Goal: Task Accomplishment & Management: Manage account settings

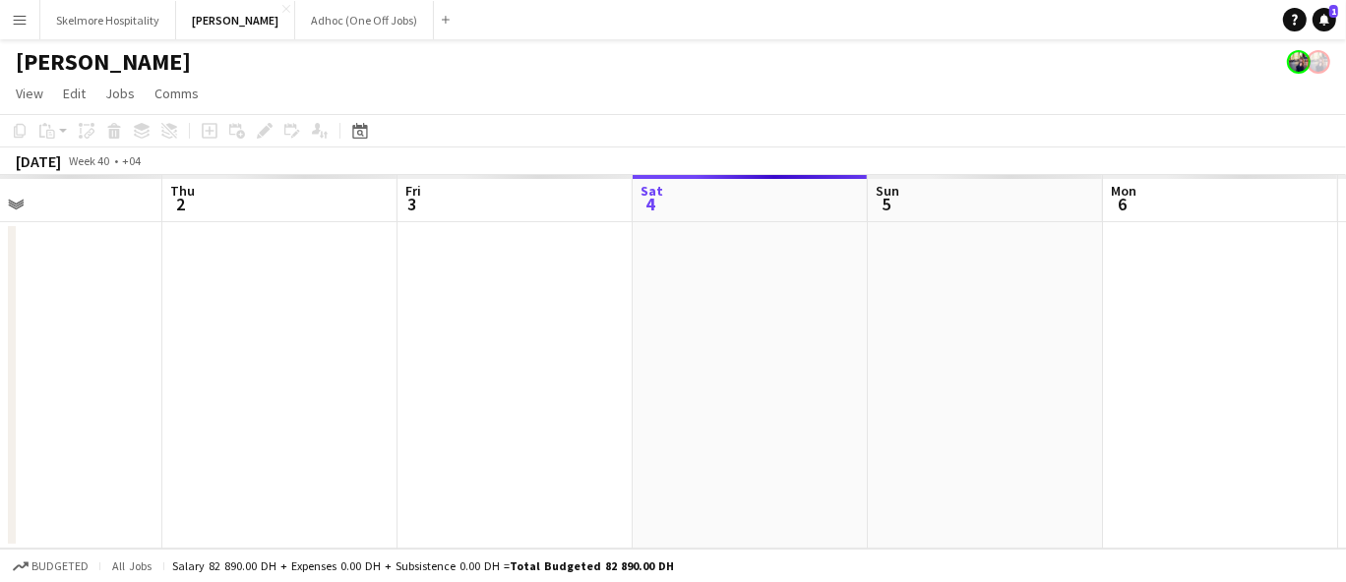
scroll to position [0, 515]
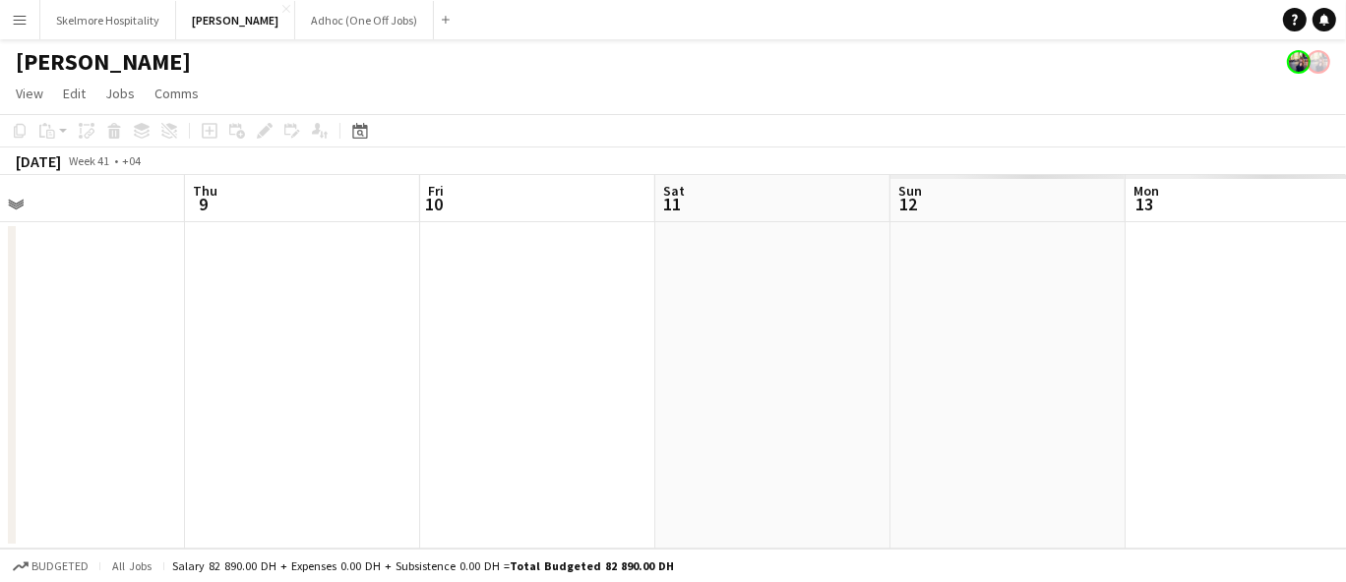
scroll to position [0, 776]
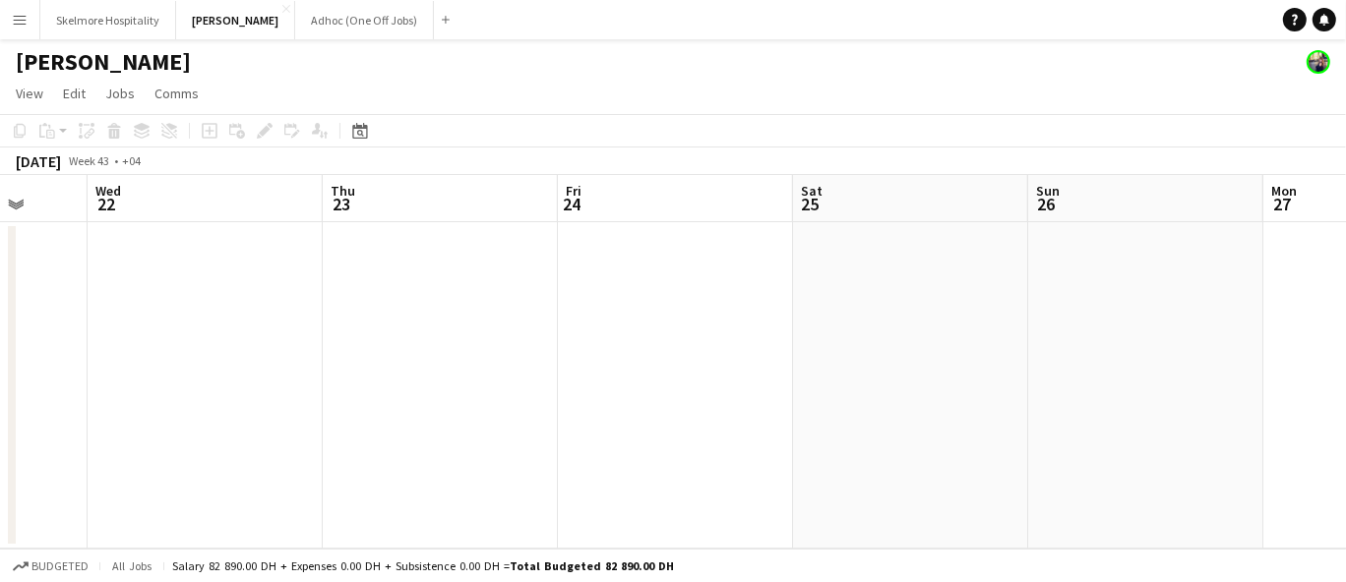
scroll to position [0, 625]
click at [758, 305] on app-date-cell at bounding box center [668, 385] width 235 height 327
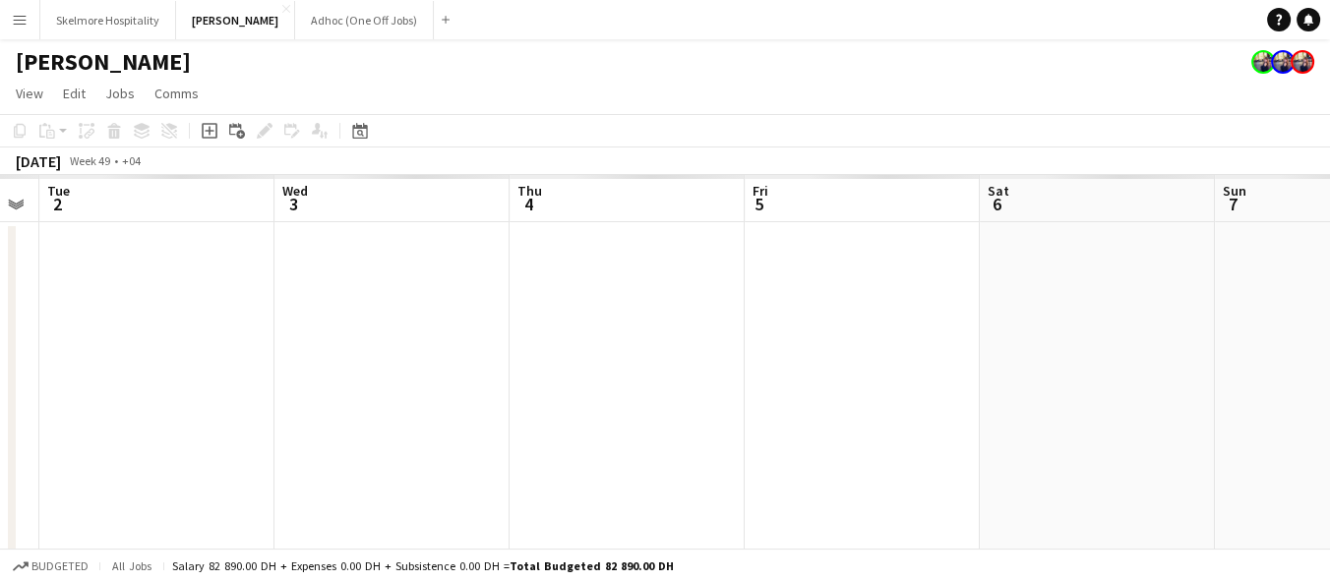
scroll to position [0, 667]
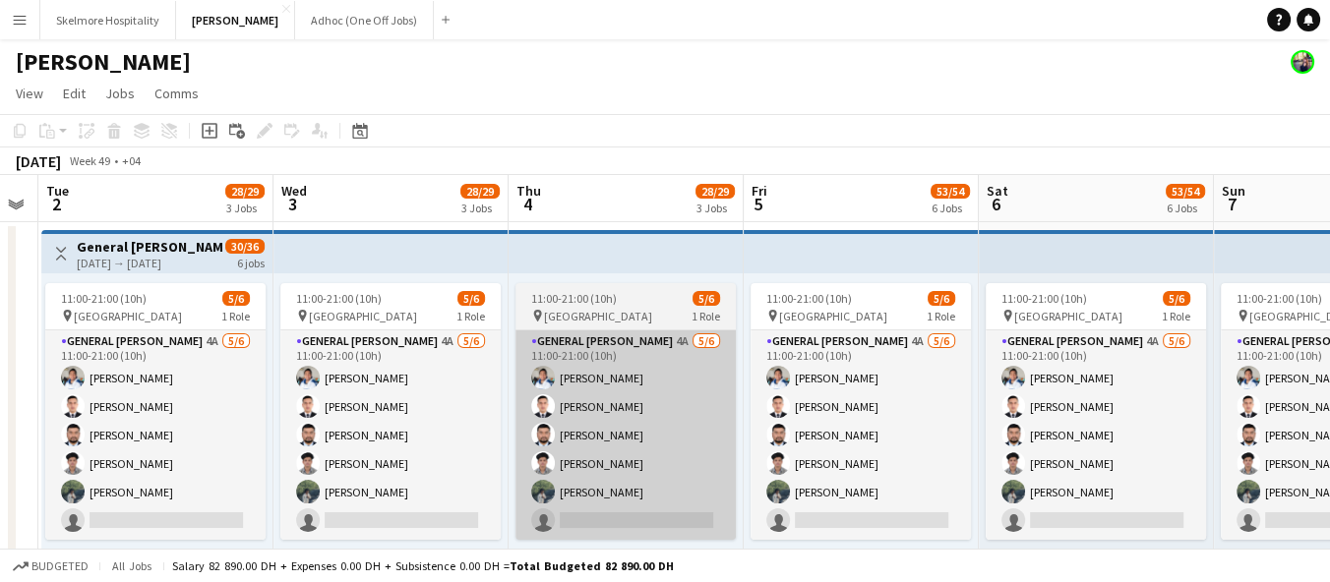
click at [667, 477] on app-card-role "General Steward 4A 5/6 11:00-21:00 (10h) EDDIE Sagucio jr Anas Khan Aman Ullah …" at bounding box center [625, 436] width 220 height 210
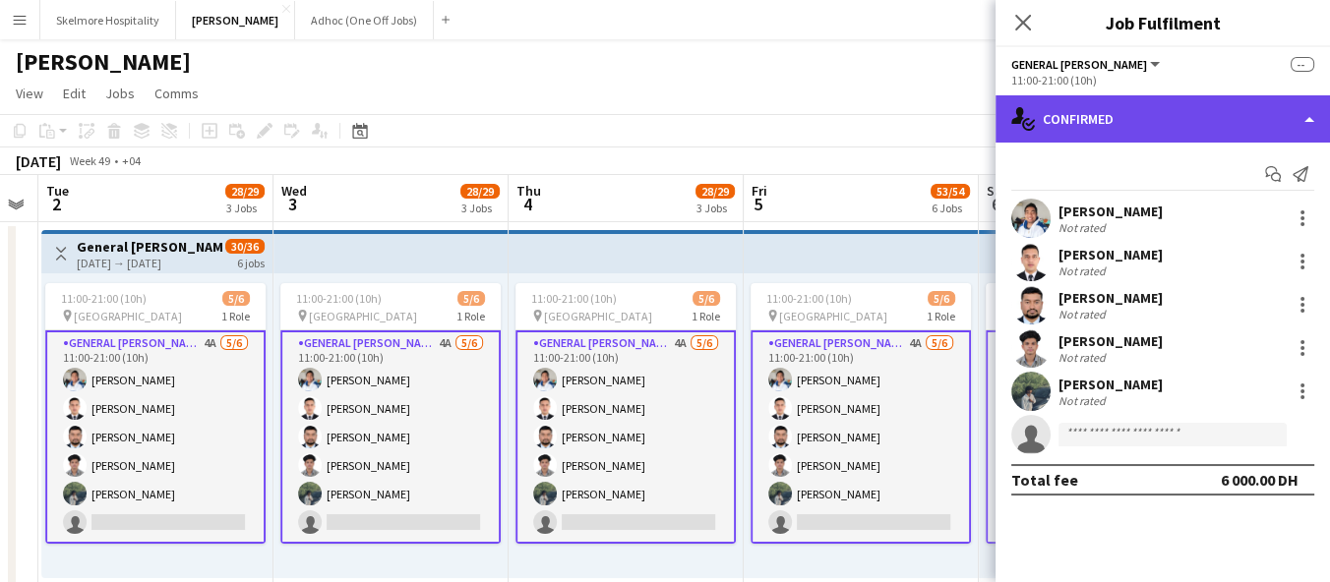
click at [1136, 111] on div "single-neutral-actions-check-2 Confirmed" at bounding box center [1162, 118] width 334 height 47
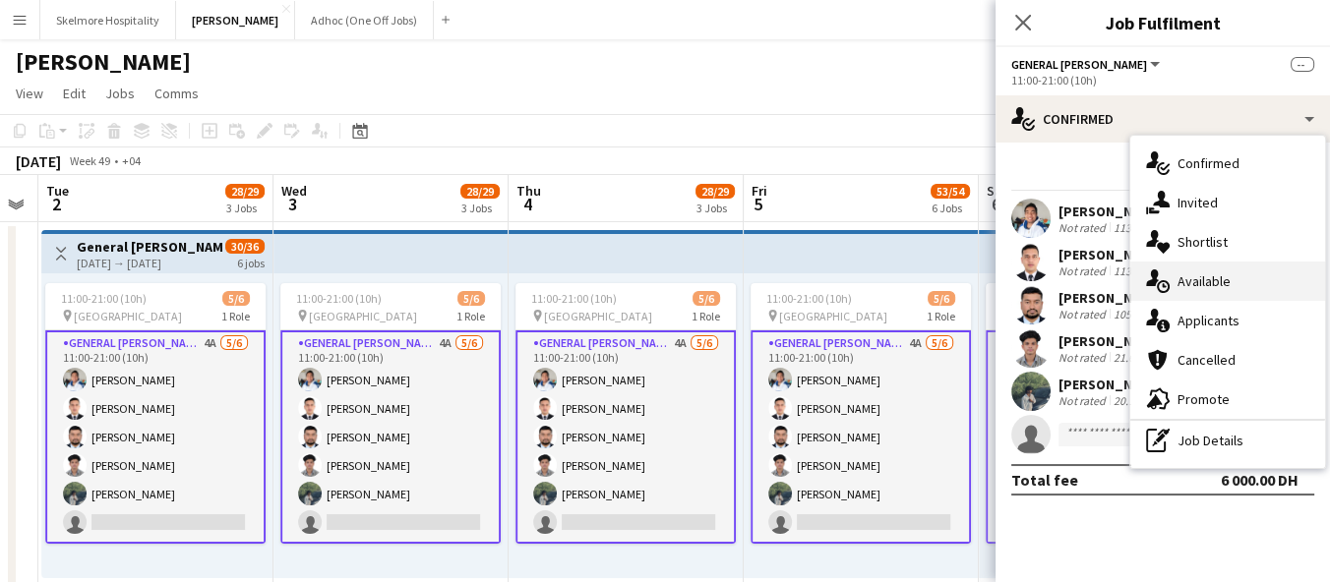
click at [1229, 285] on span "Available" at bounding box center [1203, 281] width 53 height 18
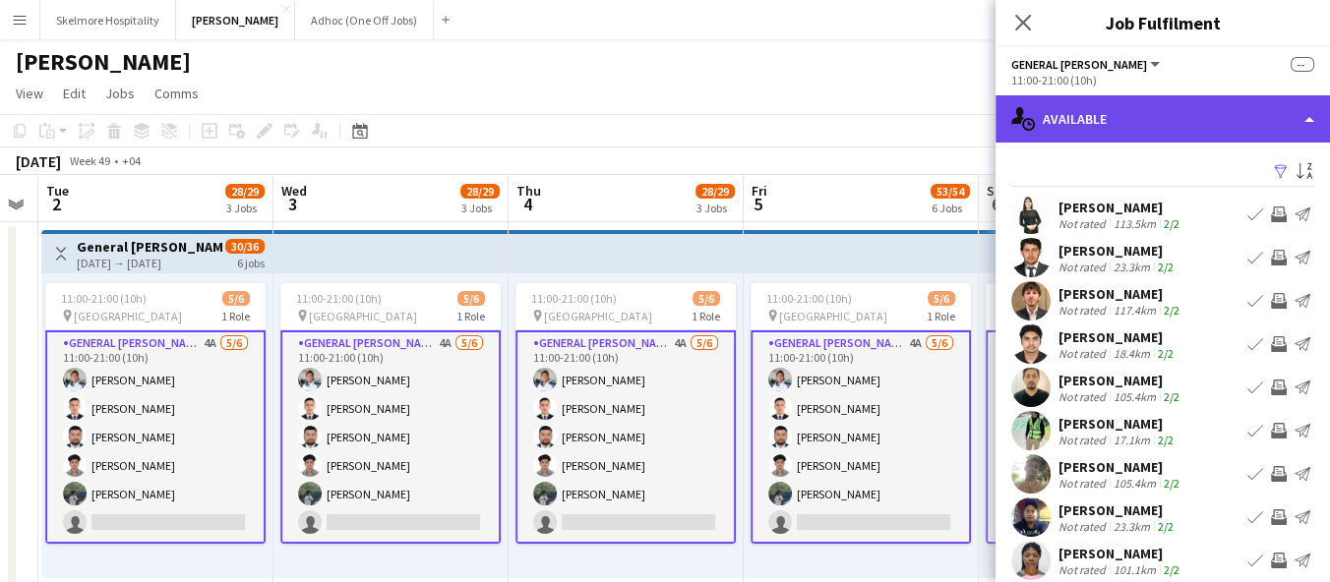
click at [1209, 130] on div "single-neutral-actions-upload Available" at bounding box center [1162, 118] width 334 height 47
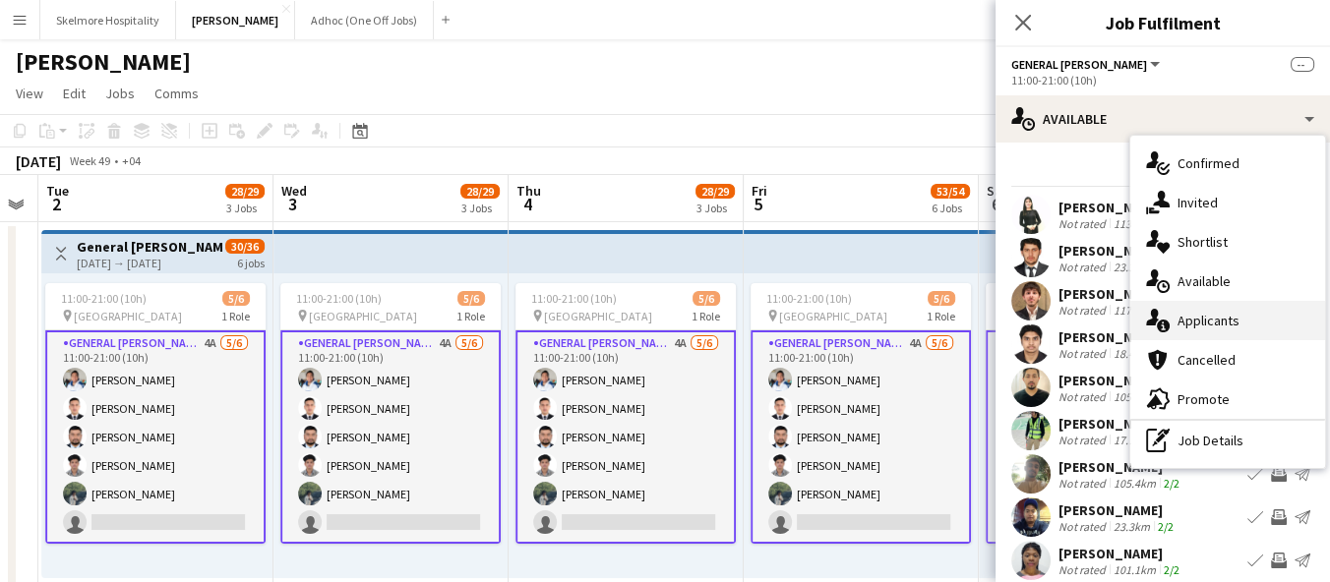
click at [1232, 321] on span "Applicants" at bounding box center [1208, 321] width 62 height 18
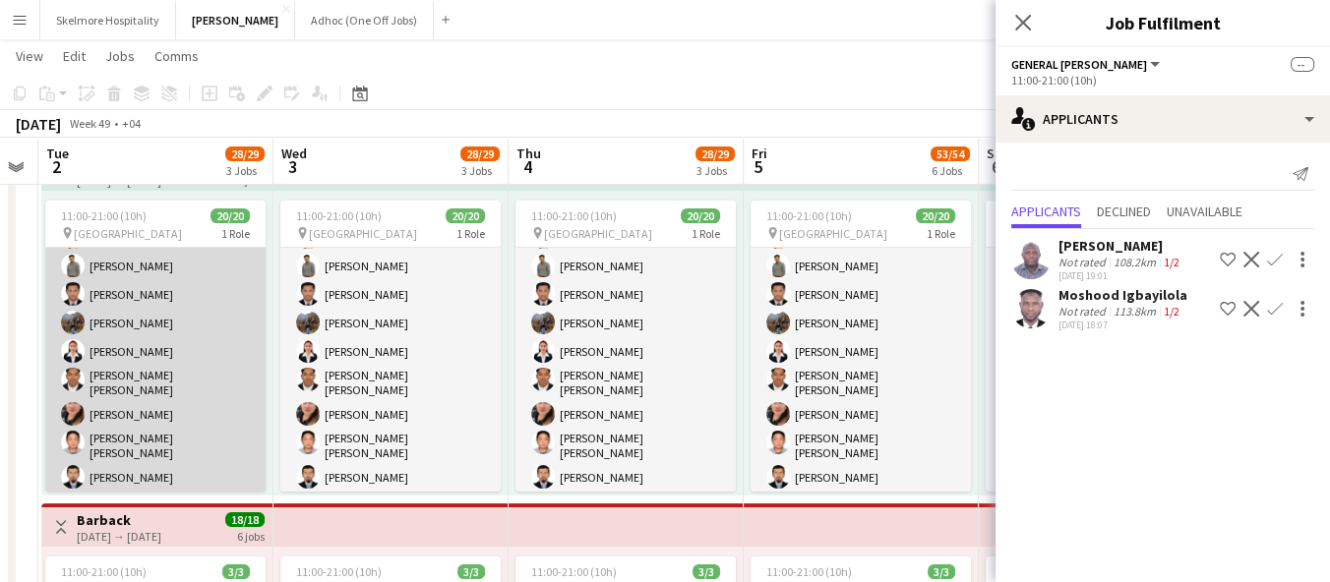
scroll to position [0, 0]
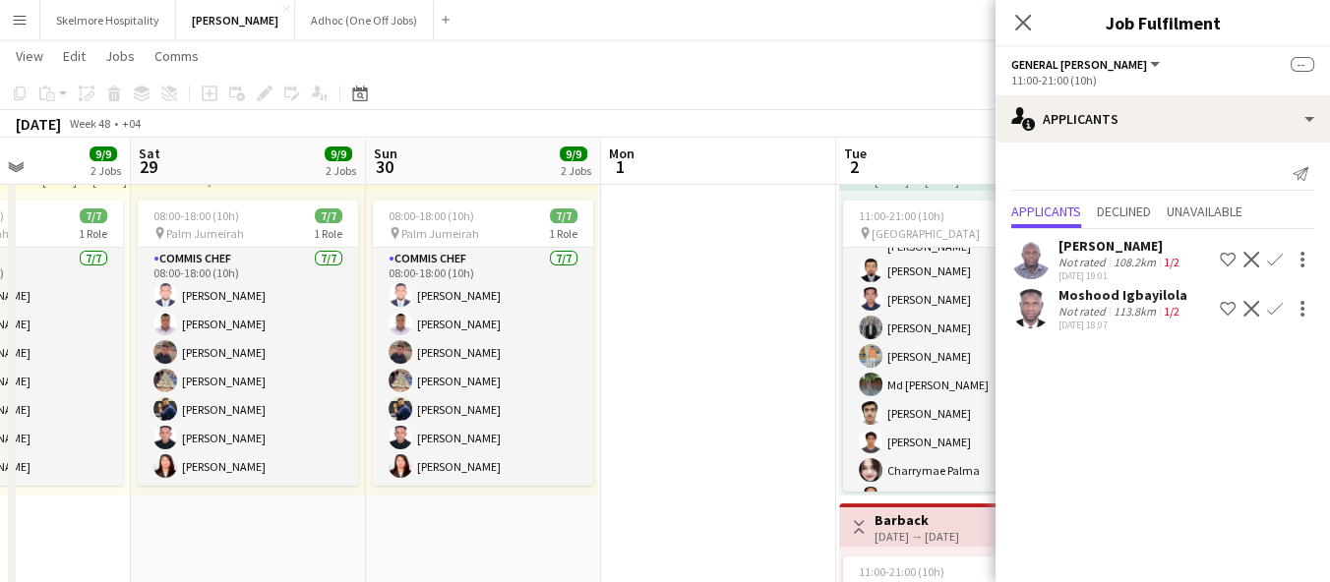
drag, startPoint x: 158, startPoint y: 465, endPoint x: 957, endPoint y: 441, distance: 799.1
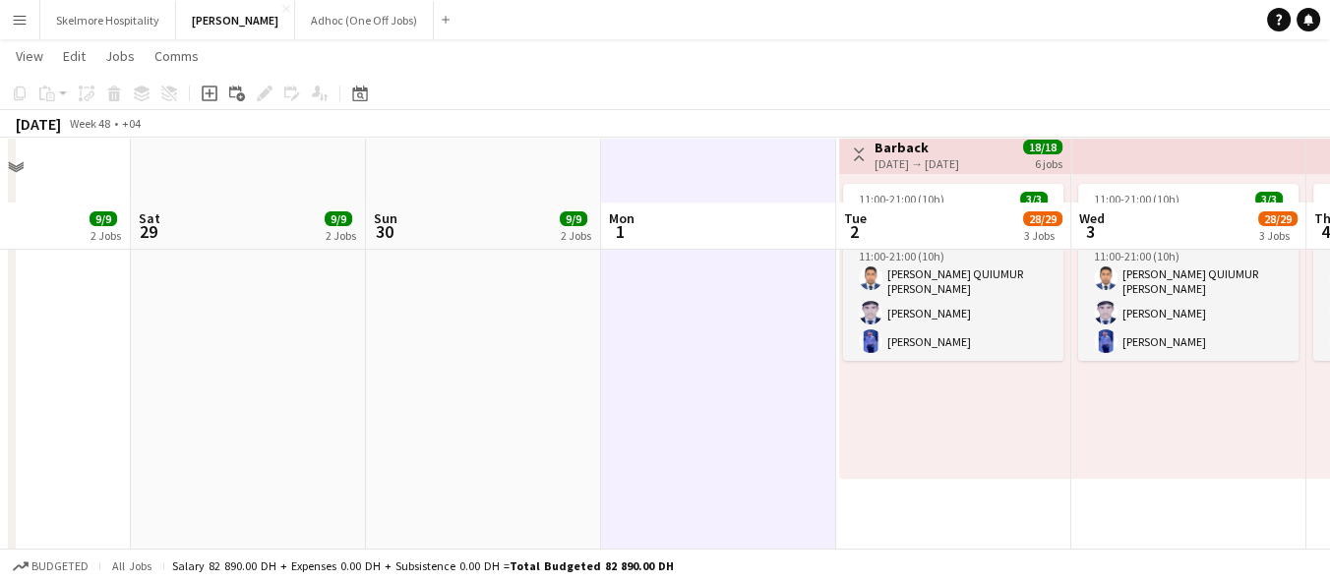
scroll to position [764, 0]
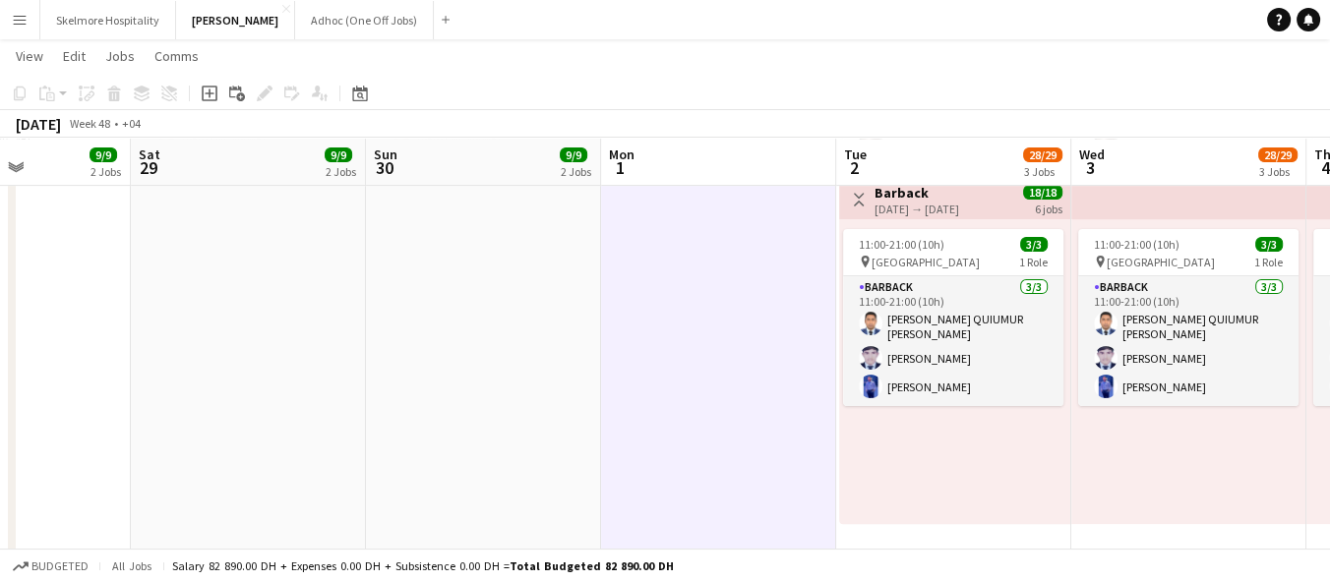
click at [1047, 460] on div "11:00-21:00 (10h) 3/3 pin Yas Marina Circuit 1 Role Barback 3/3 11:00-21:00 (10…" at bounding box center [954, 371] width 231 height 305
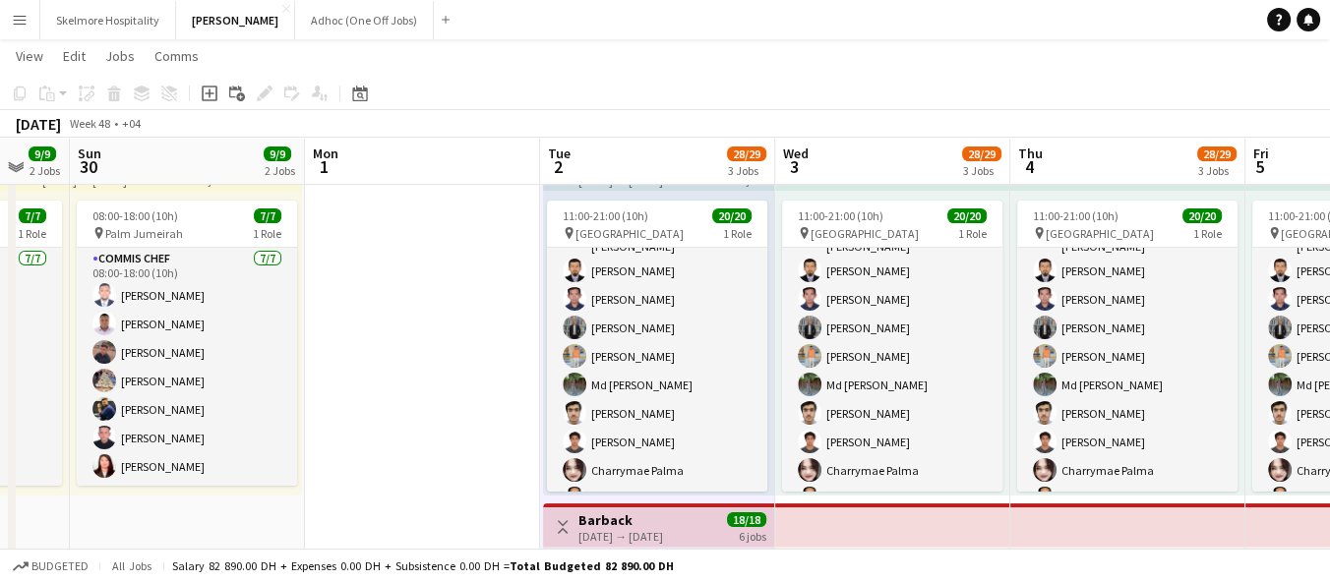
scroll to position [328, 0]
drag, startPoint x: 722, startPoint y: 431, endPoint x: 425, endPoint y: 413, distance: 297.6
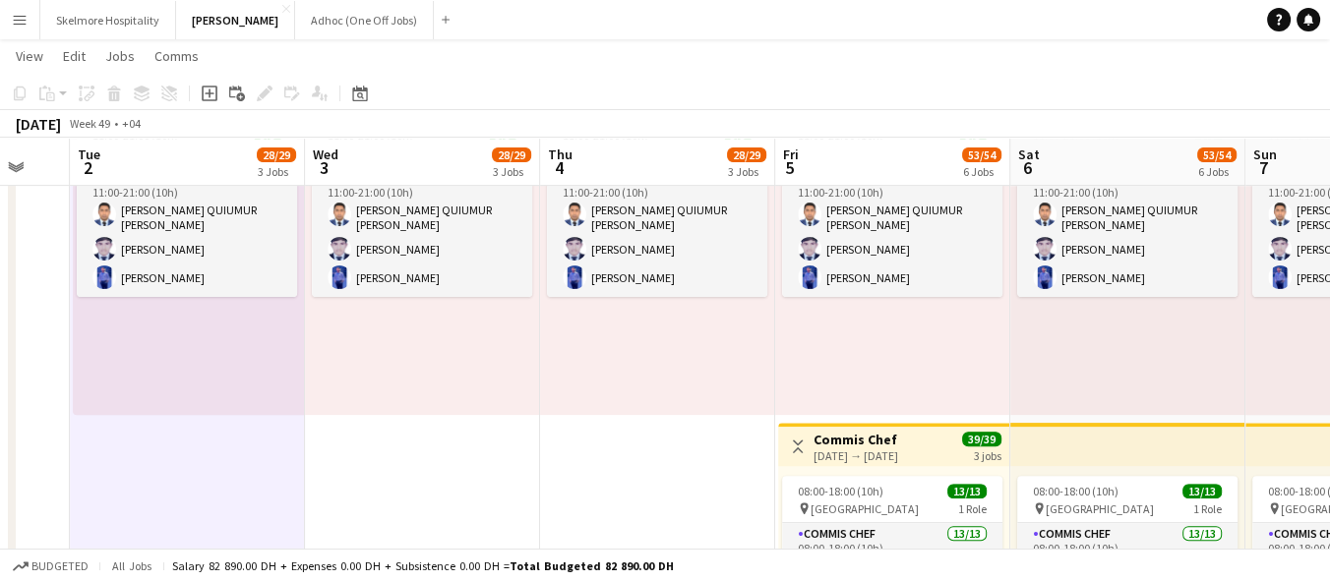
scroll to position [0, 590]
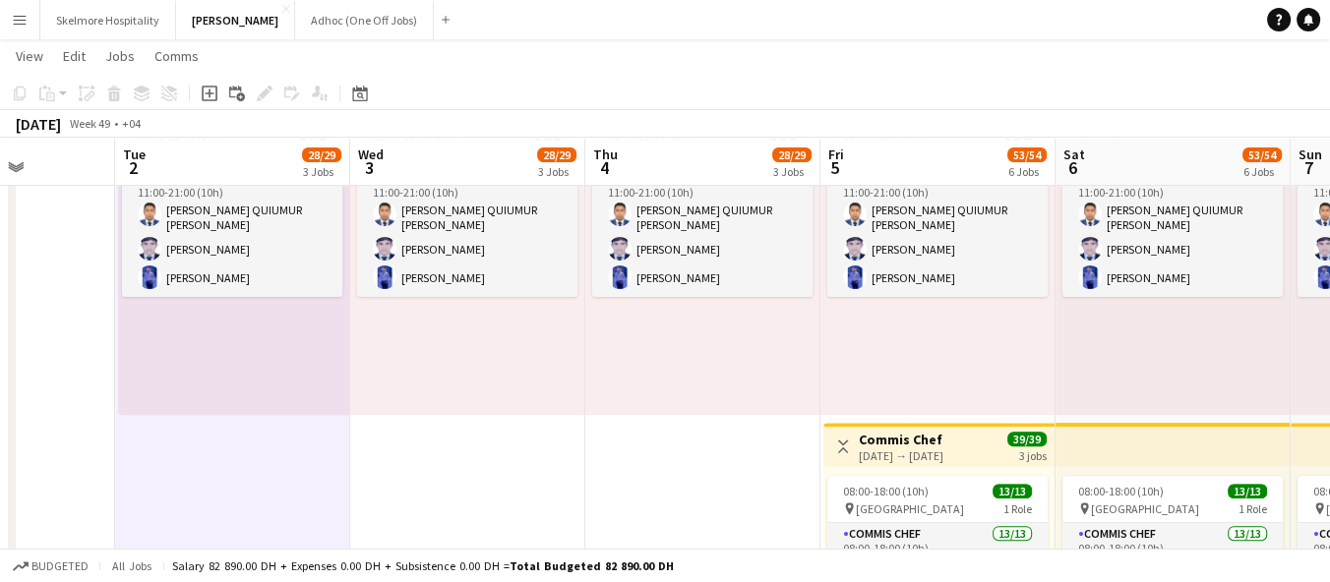
drag, startPoint x: 425, startPoint y: 413, endPoint x: 0, endPoint y: 359, distance: 428.4
click at [0, 359] on app-calendar-viewport "Sat 29 9/9 2 Jobs Sun 30 9/9 2 Jobs Mon 1 Tue 2 28/29 3 Jobs Wed 3 28/29 3 Jobs…" at bounding box center [665, 347] width 1330 height 2288
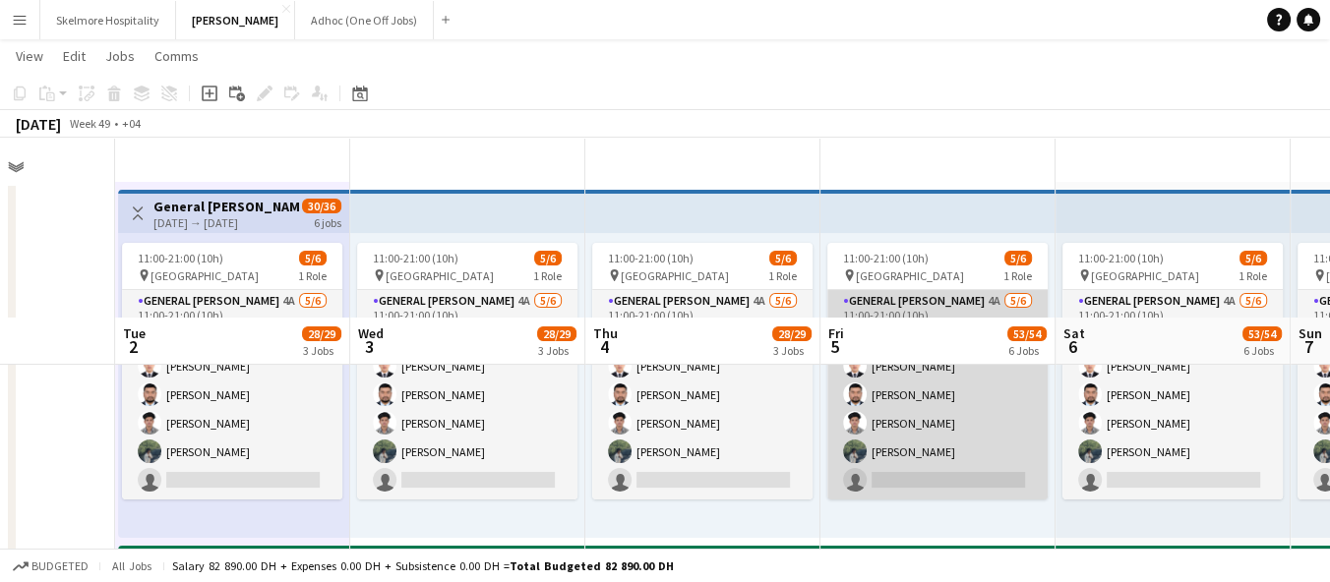
scroll to position [0, 0]
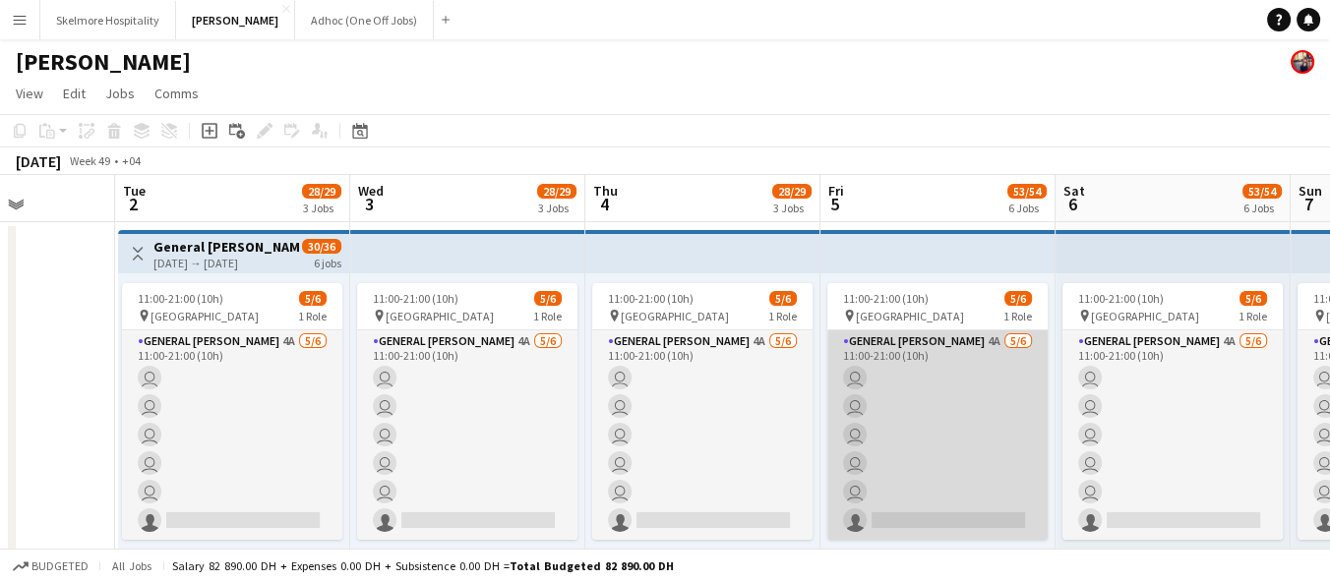
click at [902, 490] on app-card-role "General Steward 4A 5/6 11:00-21:00 (10h) user user user user user single-neutra…" at bounding box center [937, 436] width 220 height 210
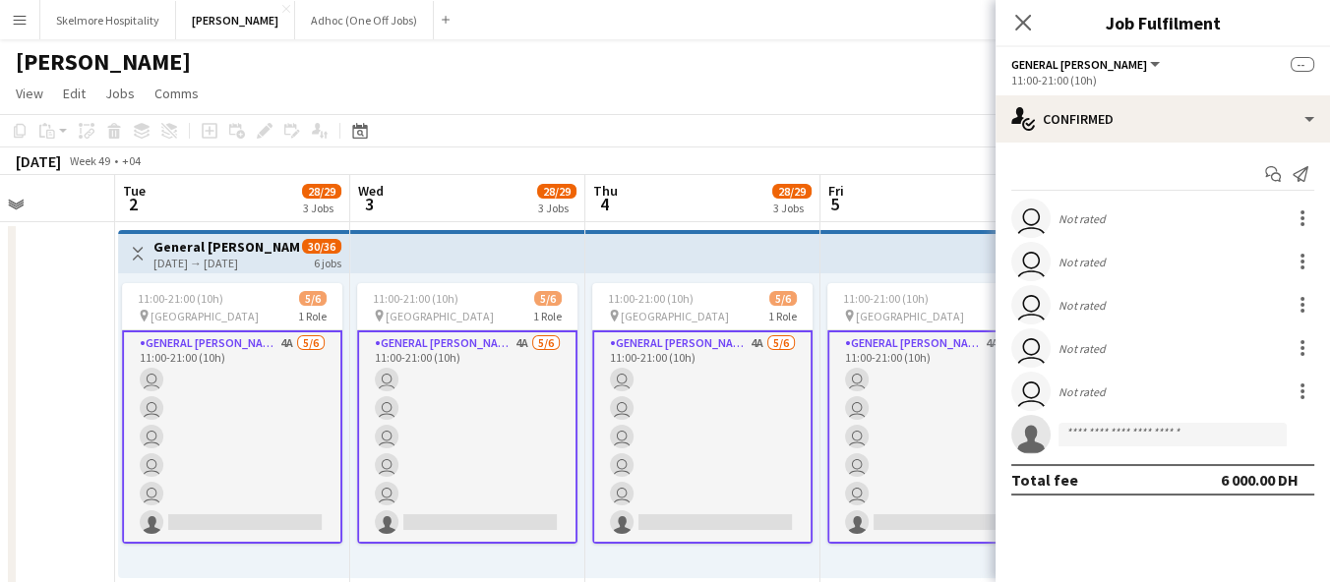
click at [763, 505] on app-card-role "General Steward 4A 5/6 11:00-21:00 (10h) user user user user user single-neutra…" at bounding box center [702, 437] width 220 height 213
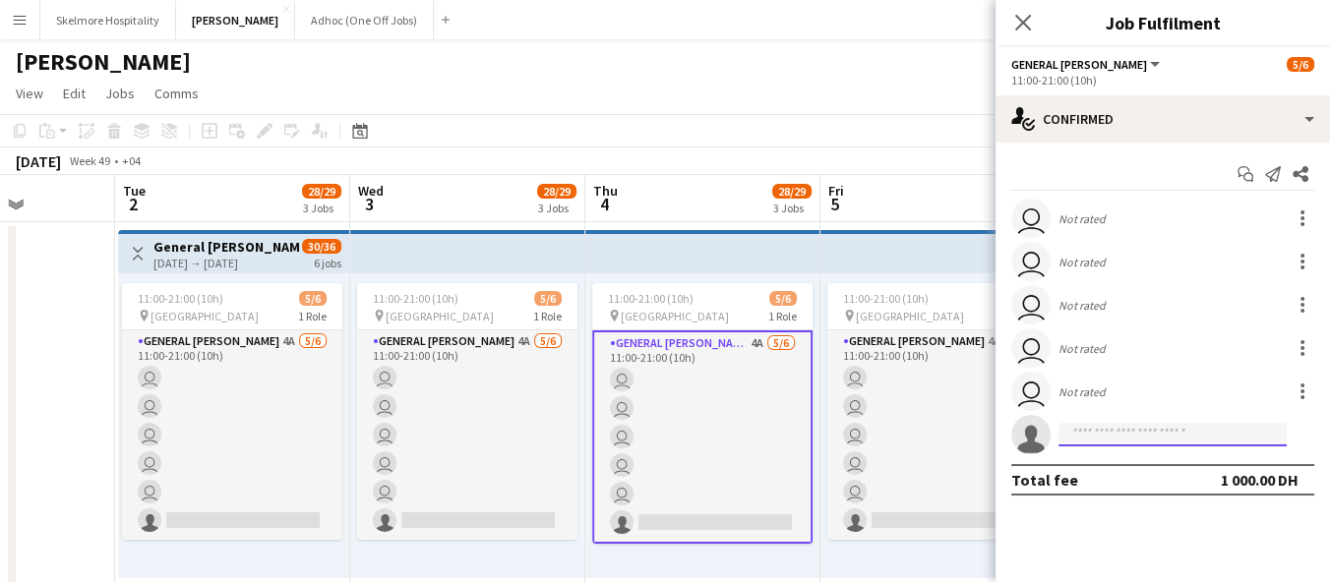
click at [1129, 434] on input at bounding box center [1172, 435] width 228 height 24
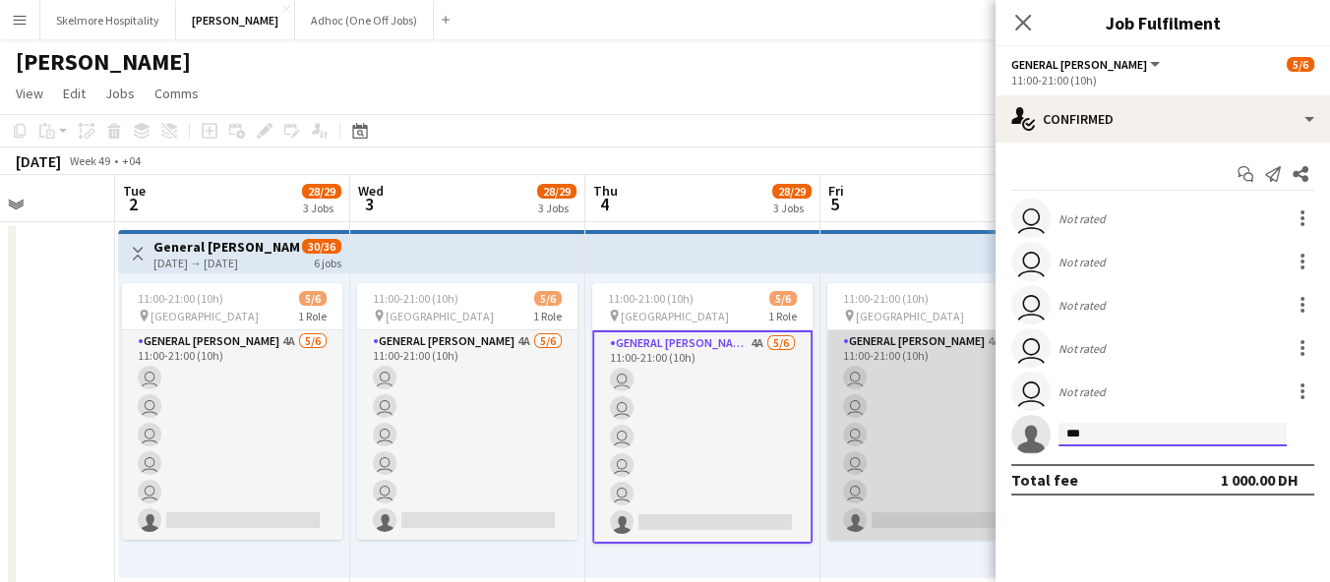
type input "****"
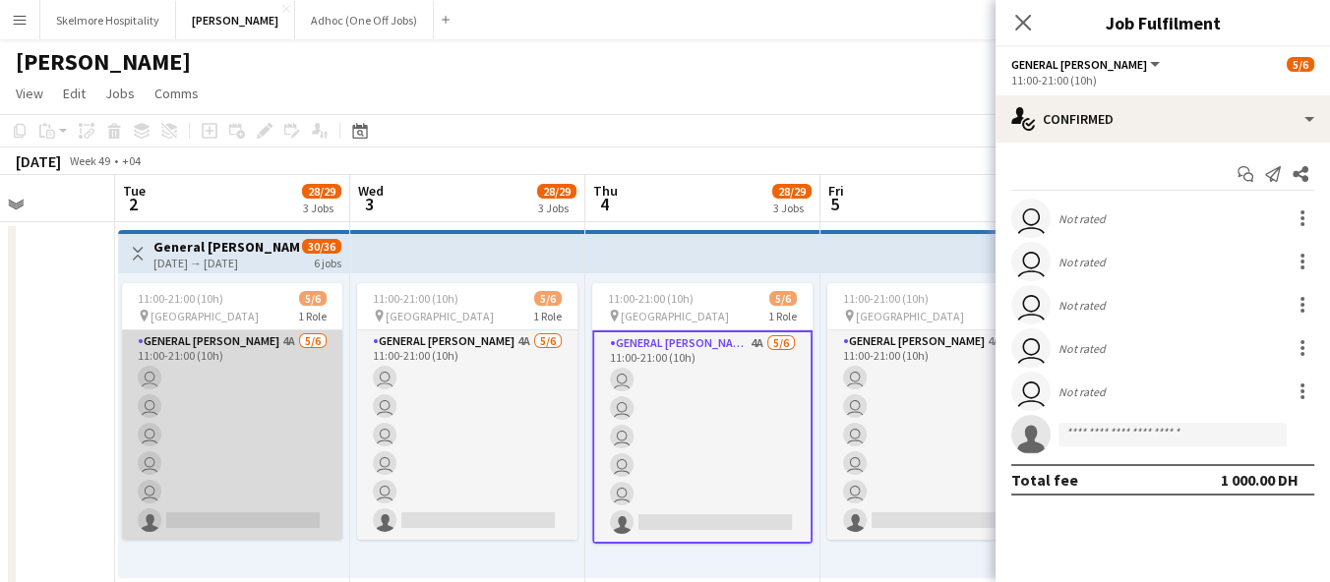
click at [304, 461] on app-card-role "General Steward 4A 5/6 11:00-21:00 (10h) user user user user user single-neutra…" at bounding box center [232, 436] width 220 height 210
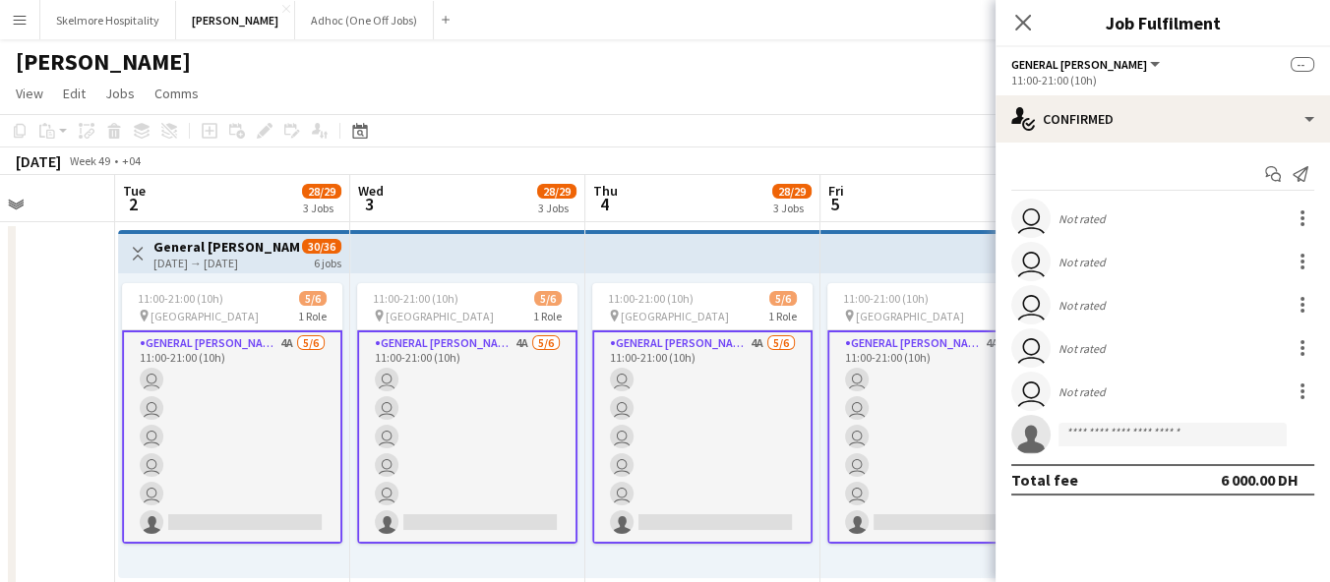
drag, startPoint x: 1123, startPoint y: 410, endPoint x: 1122, endPoint y: 423, distance: 12.8
click at [1123, 416] on div "user Not rated user Not rated user Not rated user Not rated user Not rated sing…" at bounding box center [1162, 327] width 334 height 256
click at [1122, 431] on input at bounding box center [1172, 435] width 228 height 24
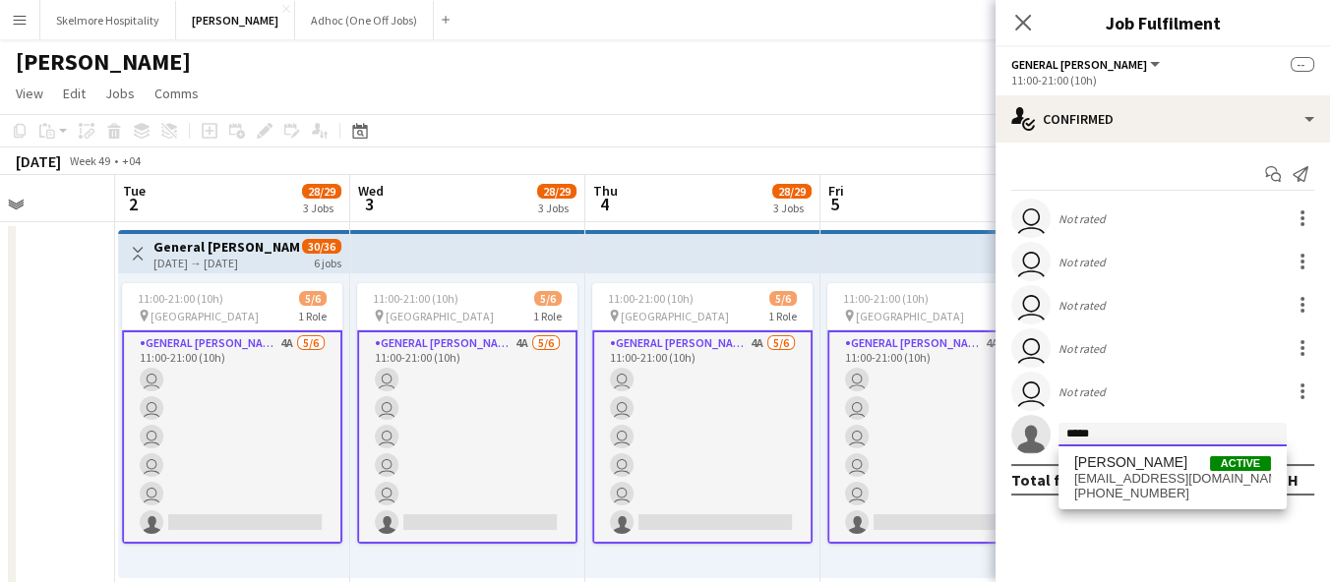
type input "*****"
click at [1129, 473] on span "muzzamilhussain757@icloud.com" at bounding box center [1172, 479] width 197 height 16
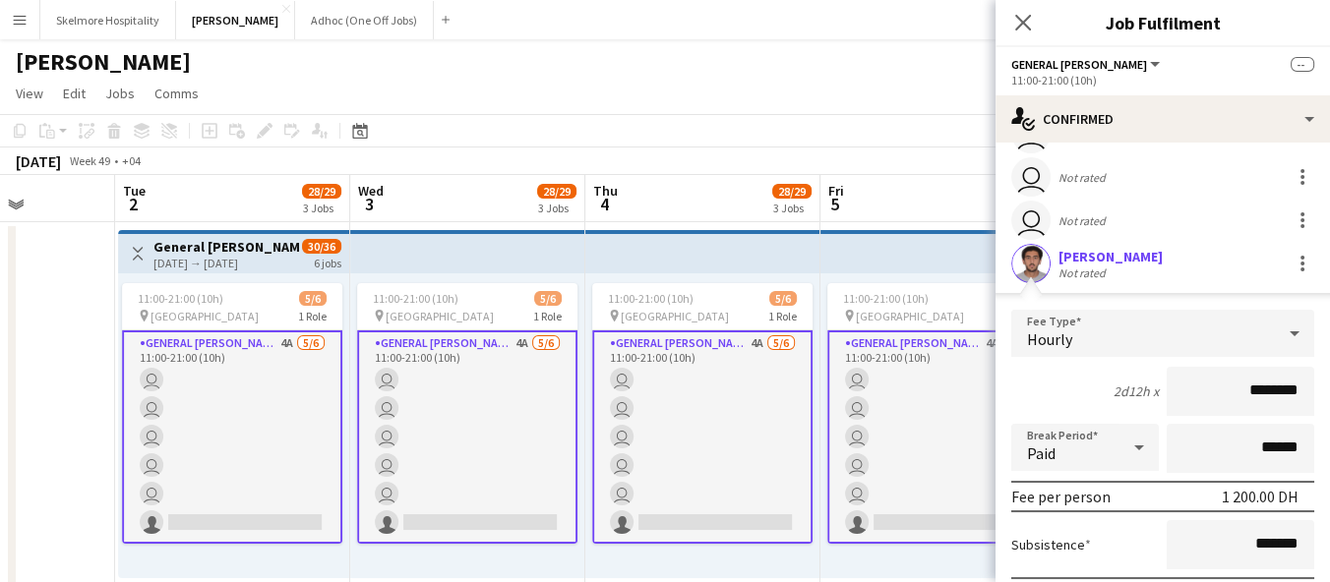
scroll to position [314, 0]
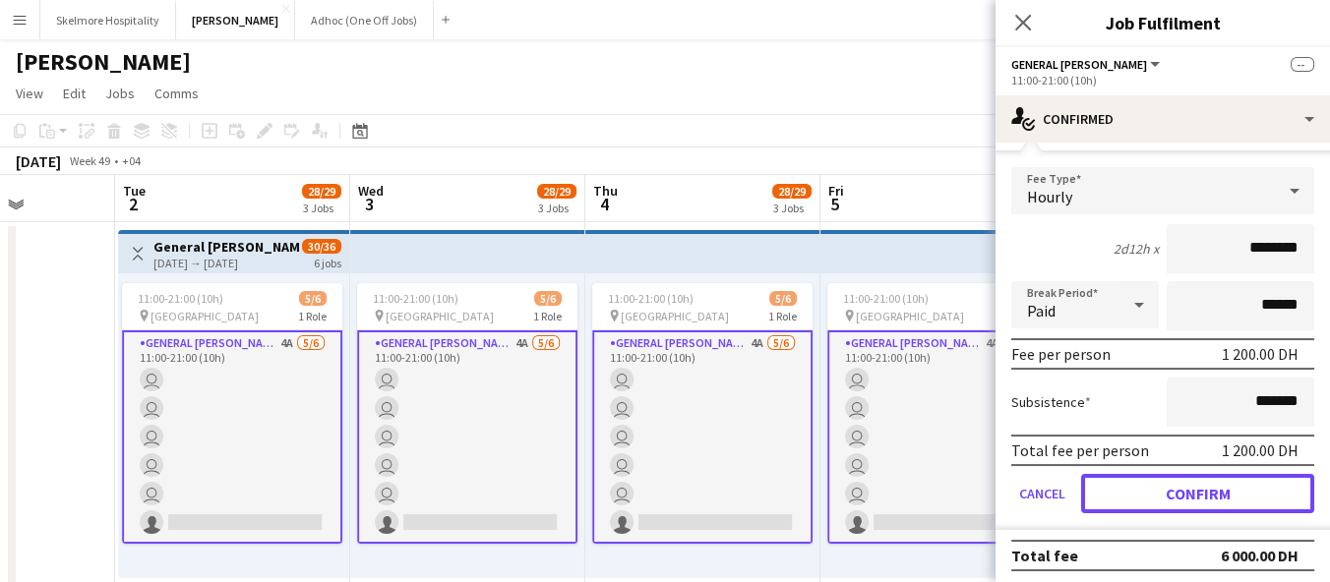
drag, startPoint x: 1124, startPoint y: 473, endPoint x: 1135, endPoint y: 511, distance: 39.9
click at [1126, 478] on button "Confirm" at bounding box center [1197, 493] width 233 height 39
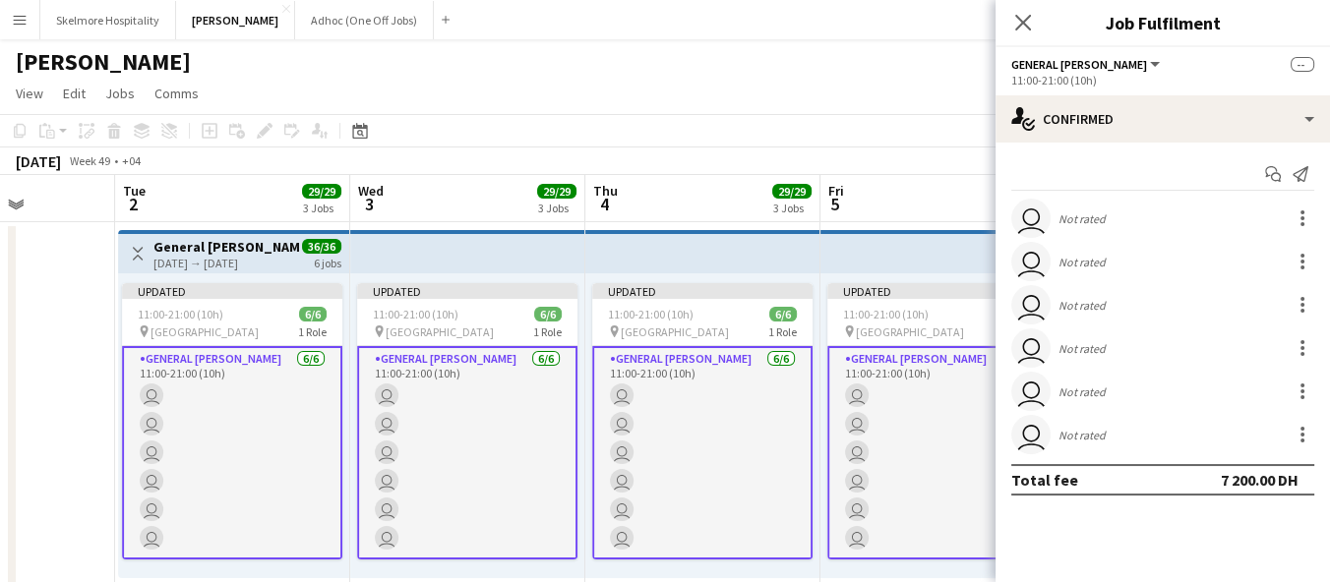
scroll to position [0, 0]
click at [768, 136] on app-toolbar "Copy Paste Paste Ctrl+V Paste with crew Ctrl+Shift+V Paste linked Job Delete Gr…" at bounding box center [665, 130] width 1330 height 33
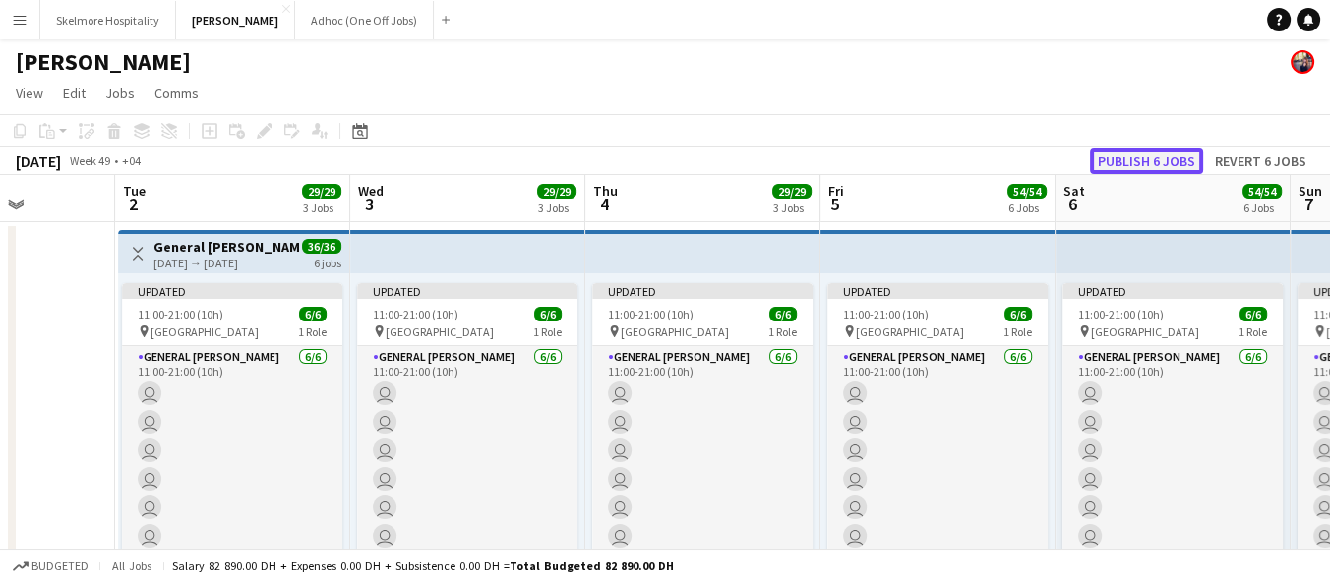
click at [1180, 158] on button "Publish 6 jobs" at bounding box center [1146, 162] width 113 height 26
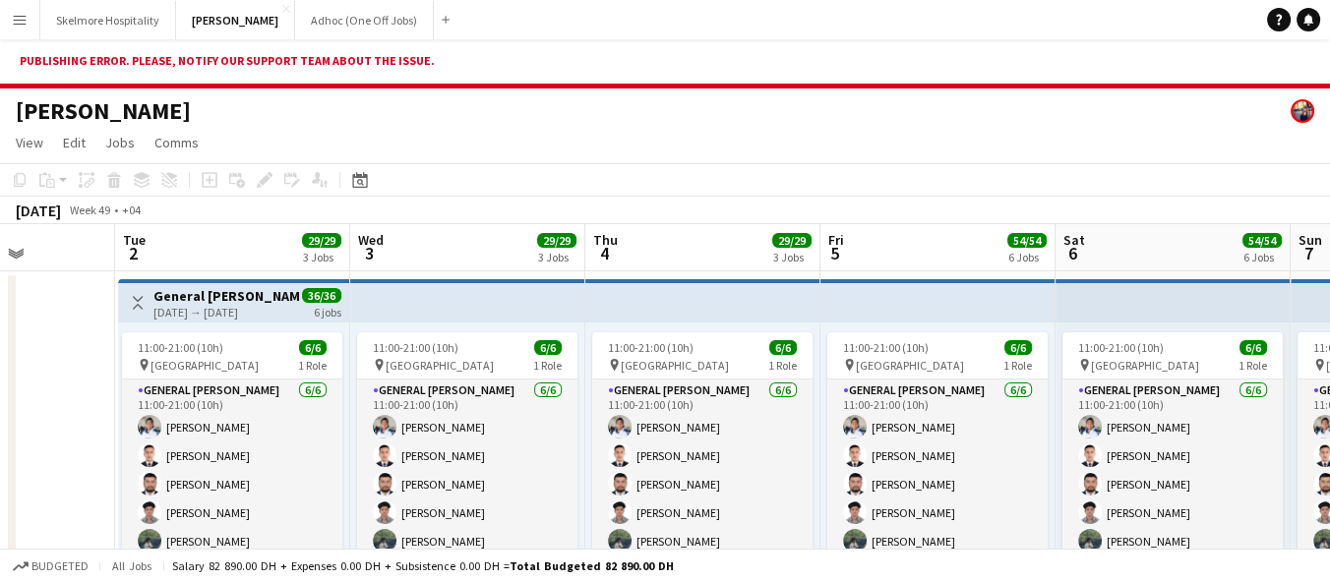
click at [725, 148] on app-page-menu "View Day view expanded Day view collapsed Month view Date picker Jump to today …" at bounding box center [665, 144] width 1330 height 37
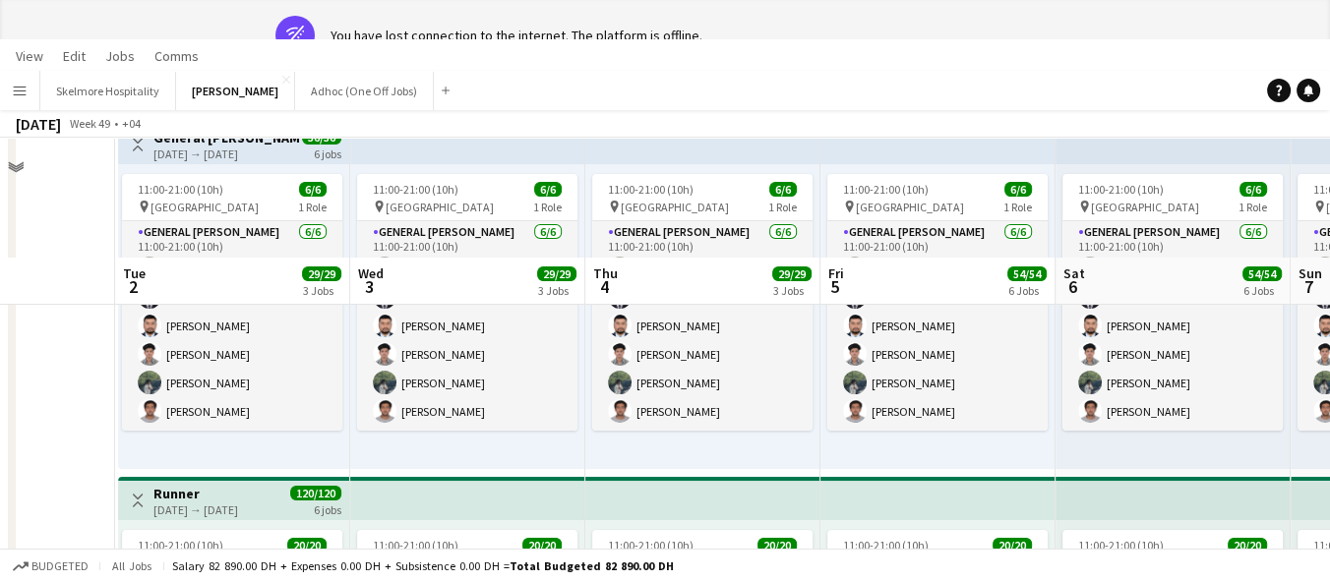
scroll to position [46, 0]
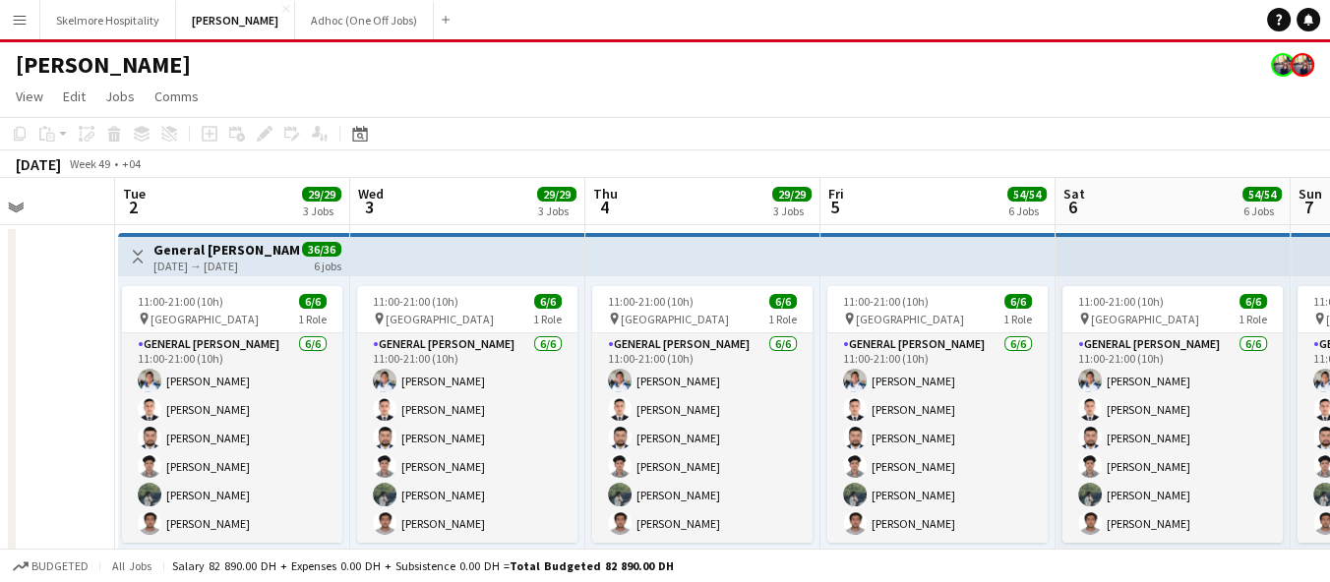
click at [1086, 68] on div "[PERSON_NAME]" at bounding box center [665, 60] width 1330 height 37
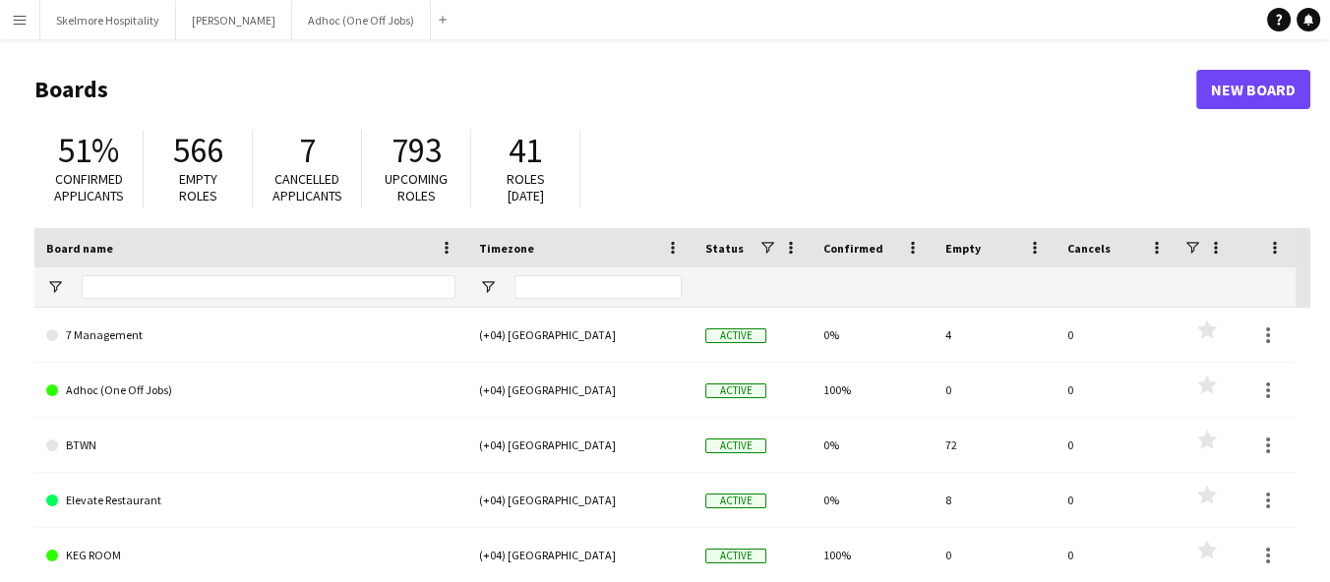
click at [27, 30] on button "Menu" at bounding box center [19, 19] width 39 height 39
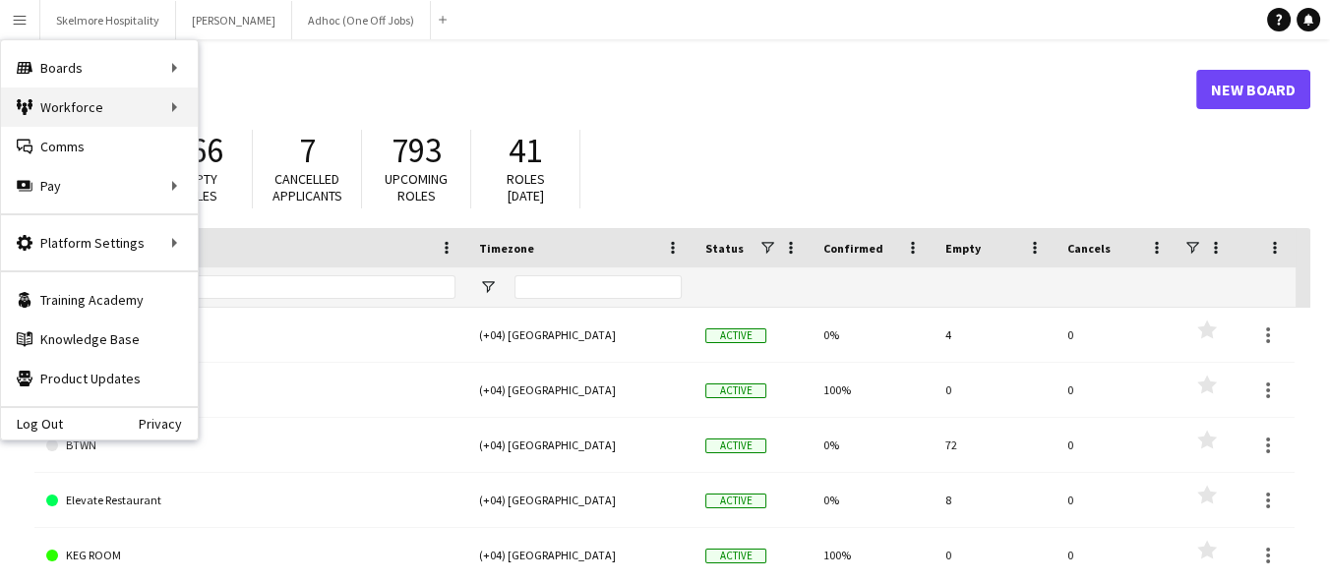
click at [64, 122] on div "Workforce Workforce" at bounding box center [99, 107] width 197 height 39
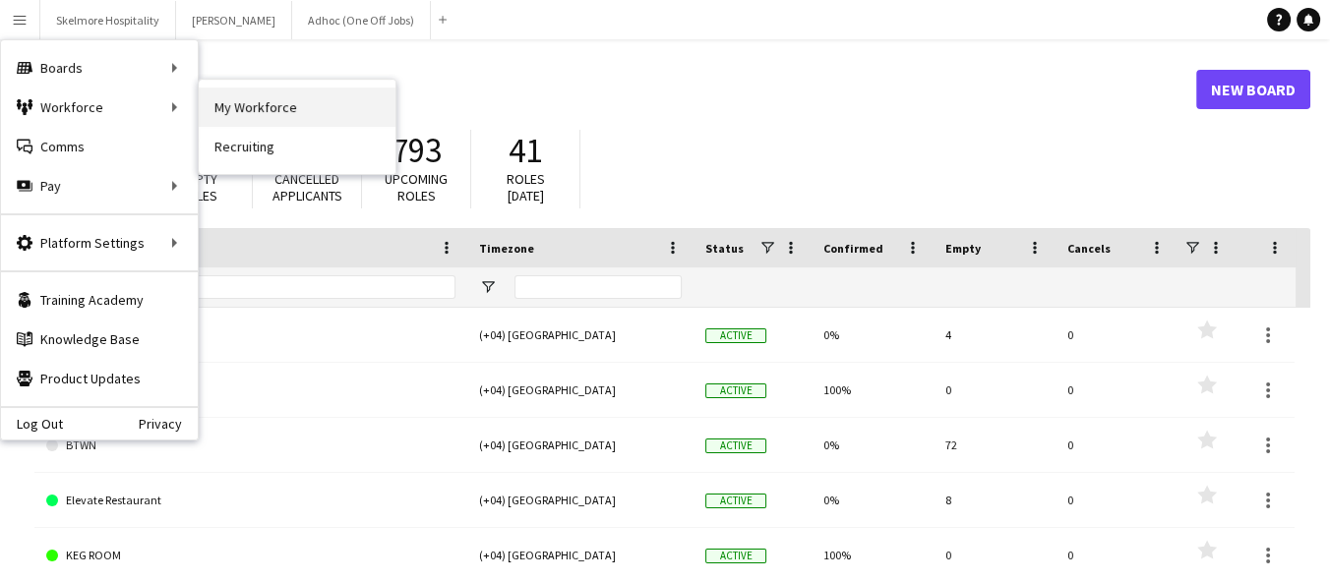
click at [239, 111] on link "My Workforce" at bounding box center [297, 107] width 197 height 39
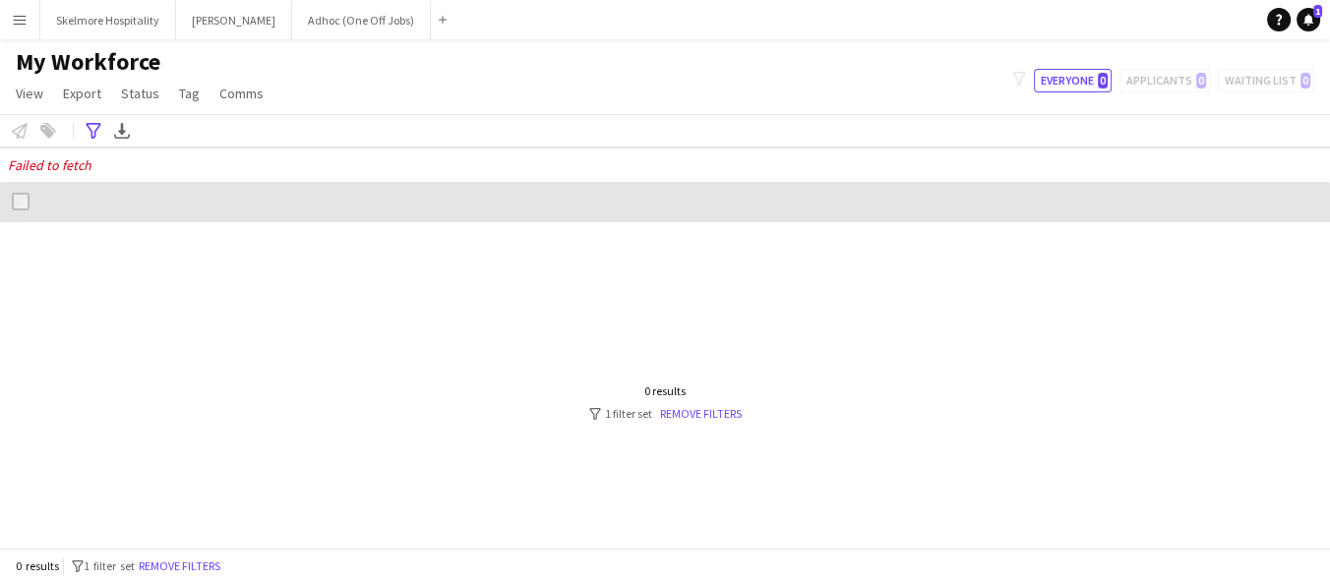
click at [715, 424] on div at bounding box center [665, 402] width 1330 height 361
click at [721, 426] on div at bounding box center [665, 402] width 1330 height 361
click at [729, 411] on link "Remove filters" at bounding box center [701, 413] width 82 height 15
click at [730, 425] on div at bounding box center [665, 402] width 1330 height 361
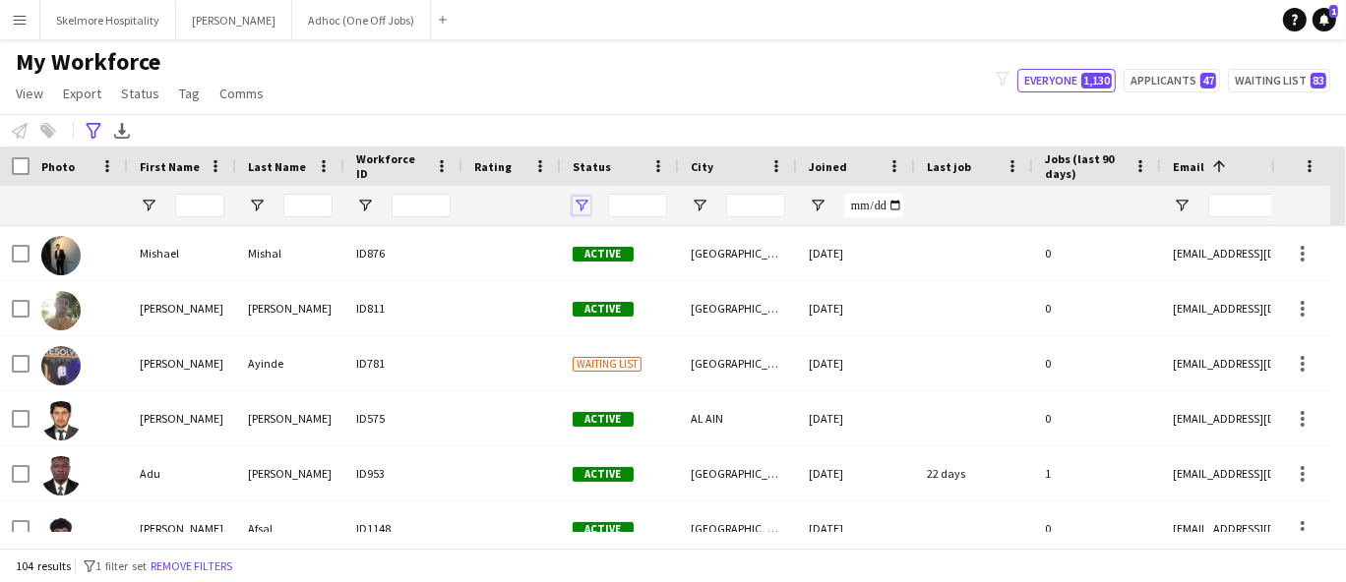
click at [572, 212] on span "Open Filter Menu" at bounding box center [581, 206] width 18 height 18
click at [195, 210] on input "First Name Filter Input" at bounding box center [199, 206] width 49 height 24
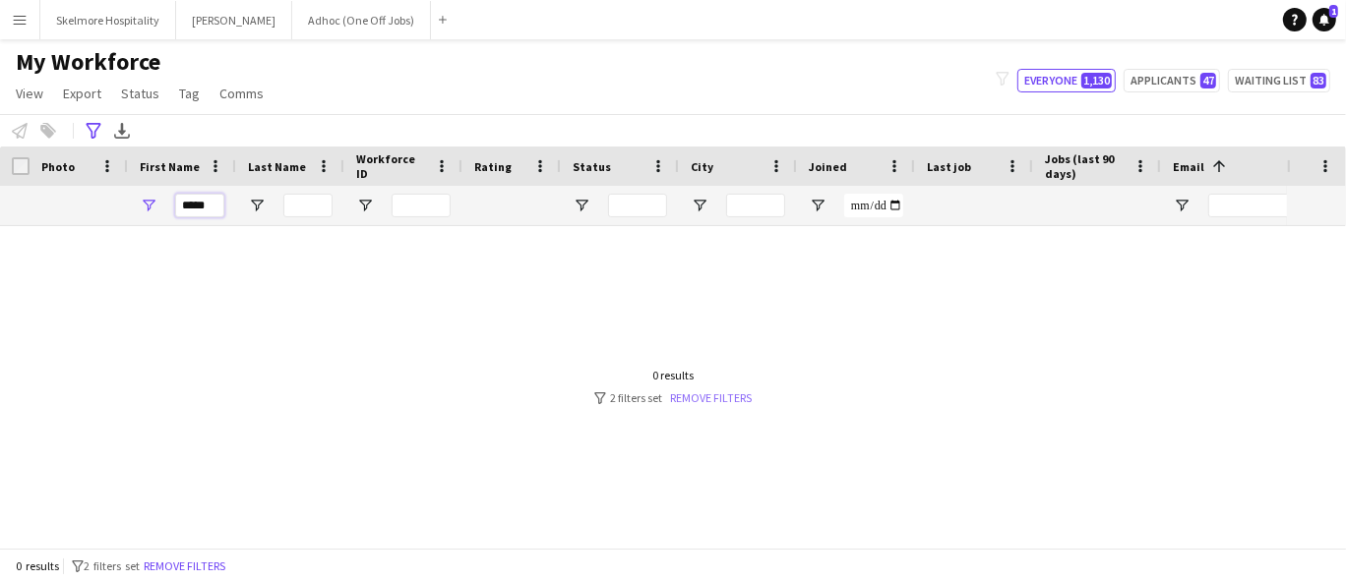
type input "*****"
click at [729, 398] on link "Remove filters" at bounding box center [711, 398] width 82 height 15
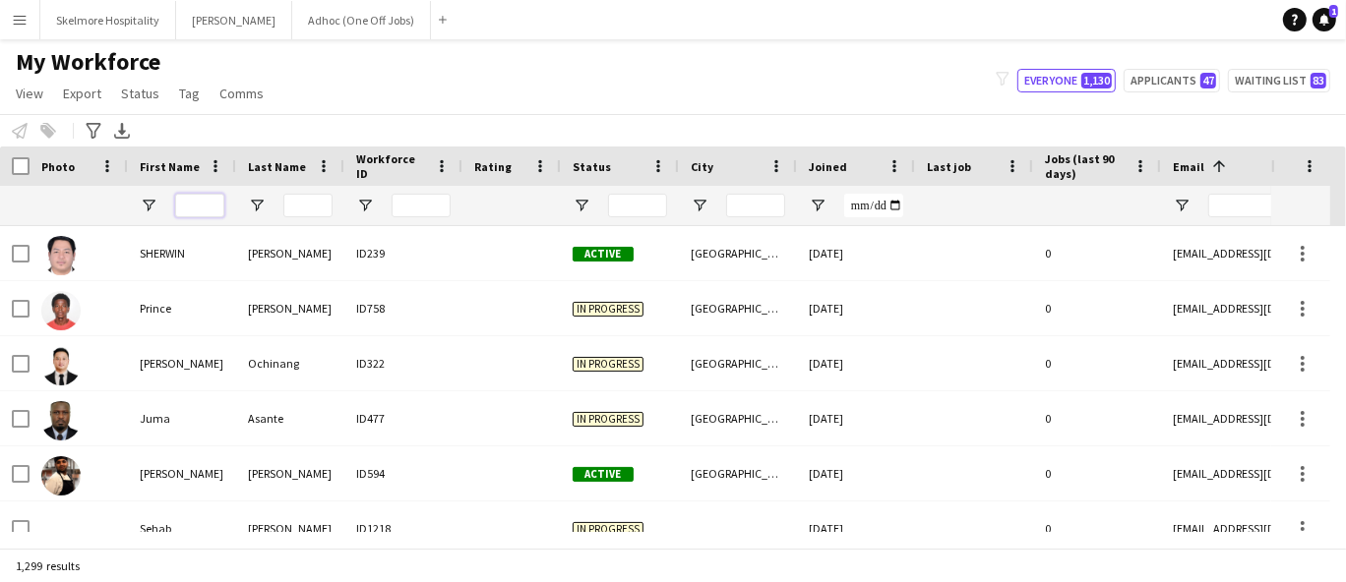
click at [199, 209] on input "First Name Filter Input" at bounding box center [199, 206] width 49 height 24
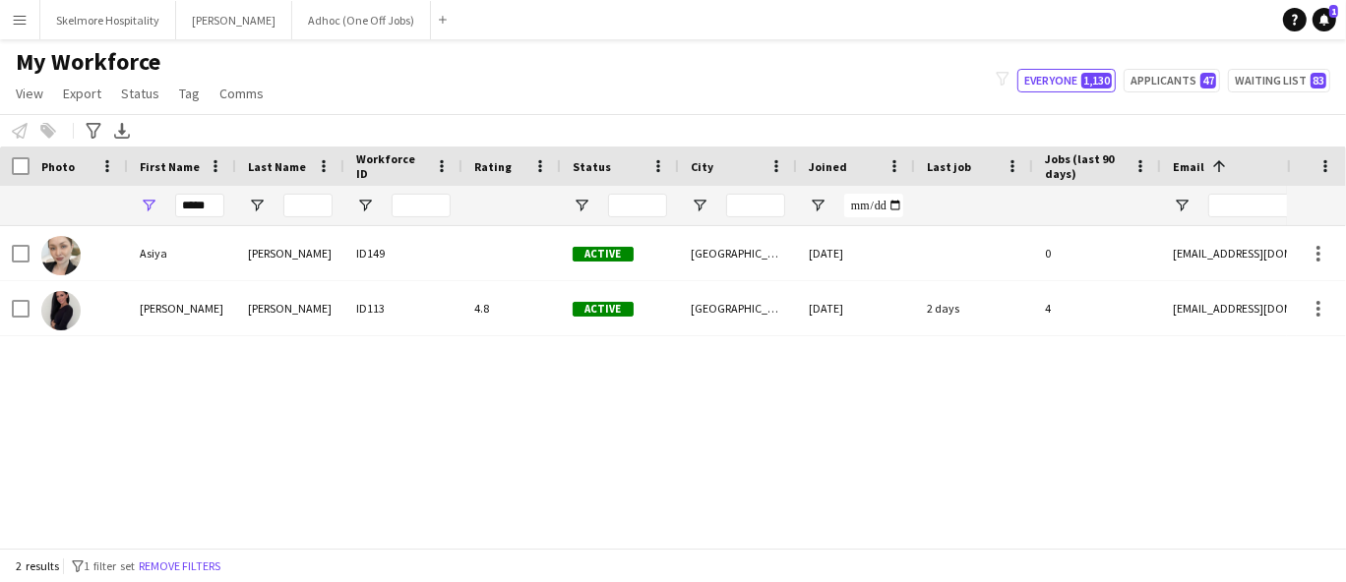
click at [999, 251] on div at bounding box center [974, 253] width 118 height 54
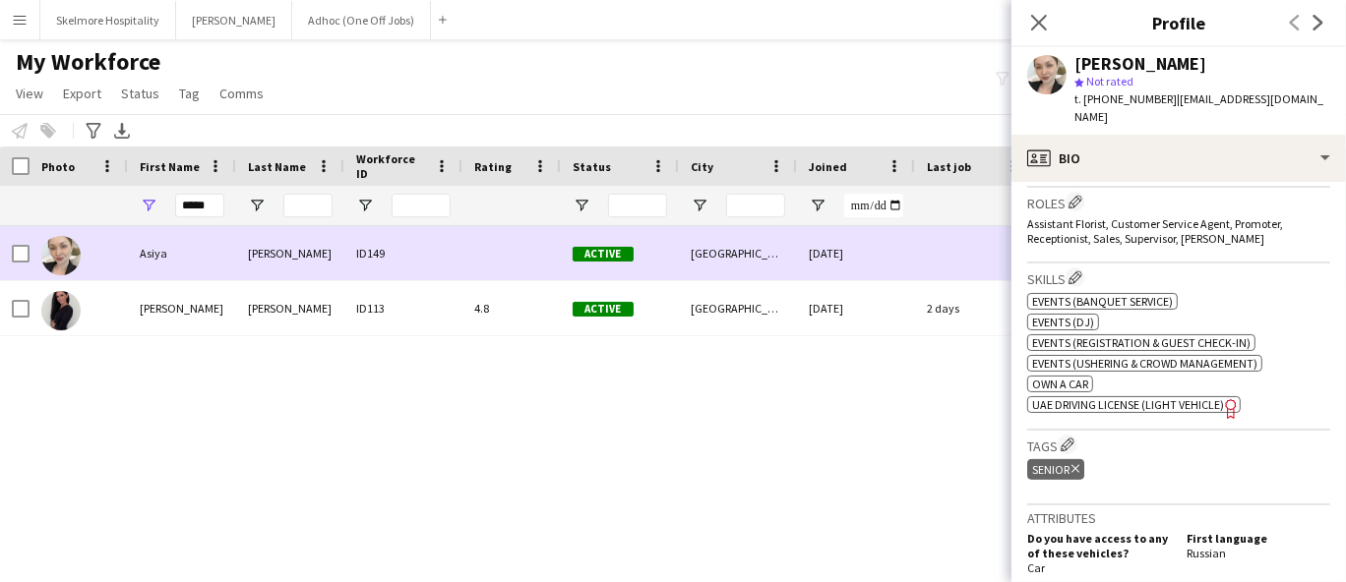
scroll to position [619, 0]
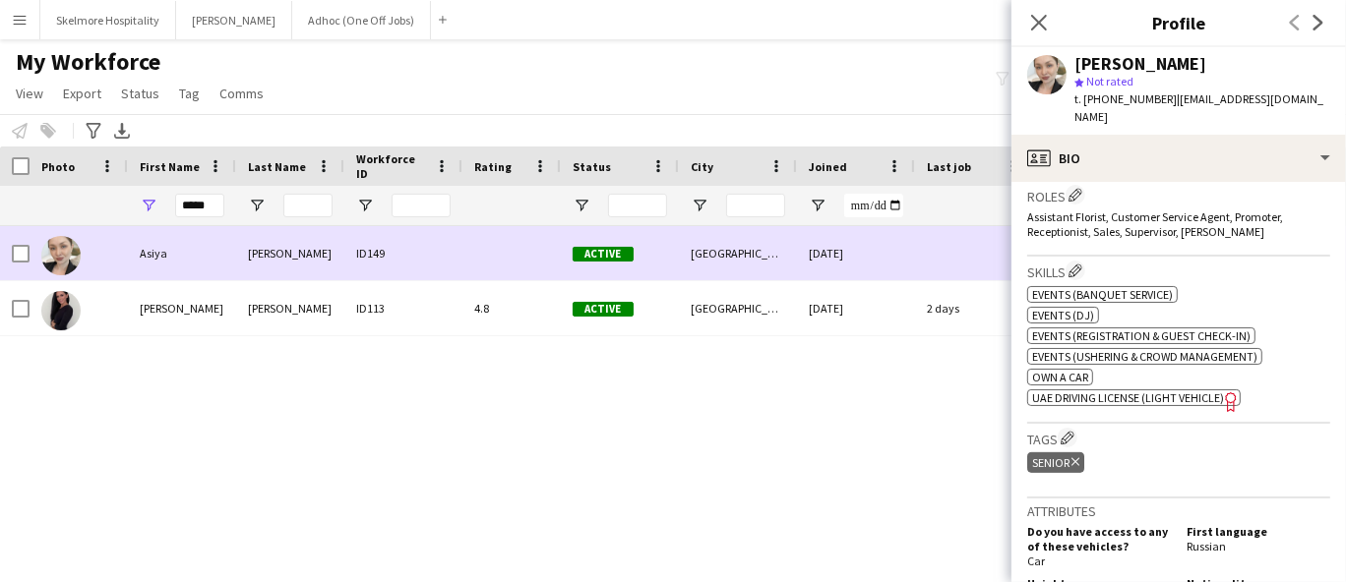
click at [237, 207] on div at bounding box center [290, 205] width 108 height 39
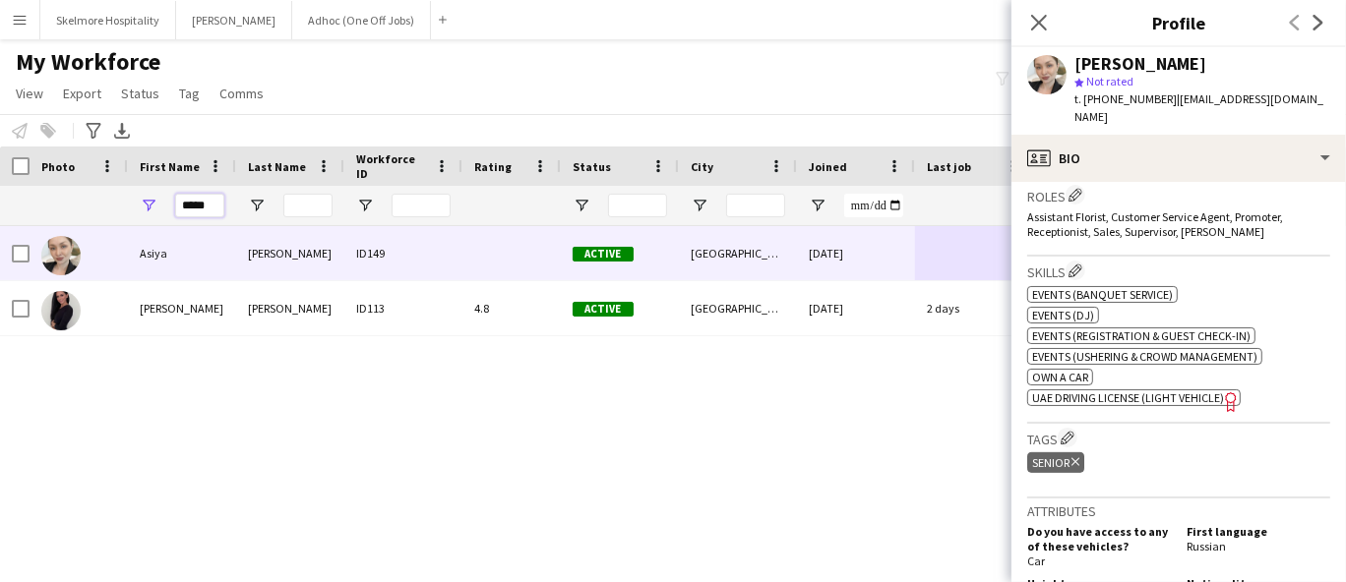
click at [205, 208] on input "*****" at bounding box center [199, 206] width 49 height 24
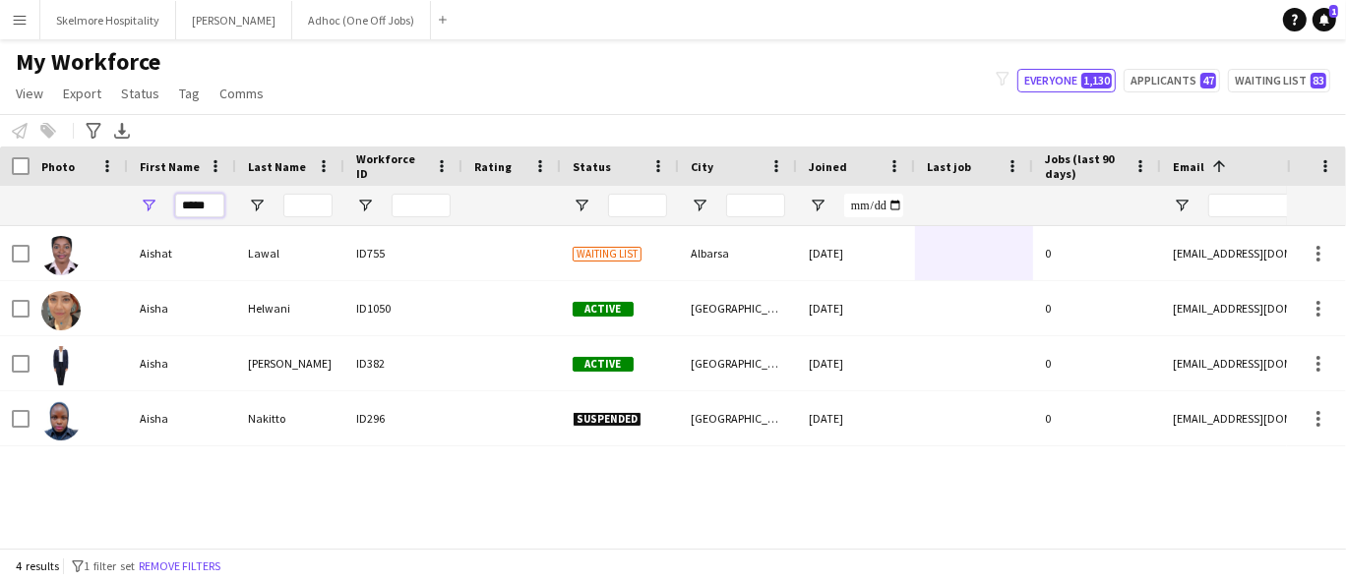
type input "*****"
click at [778, 294] on div "[GEOGRAPHIC_DATA]" at bounding box center [738, 308] width 118 height 54
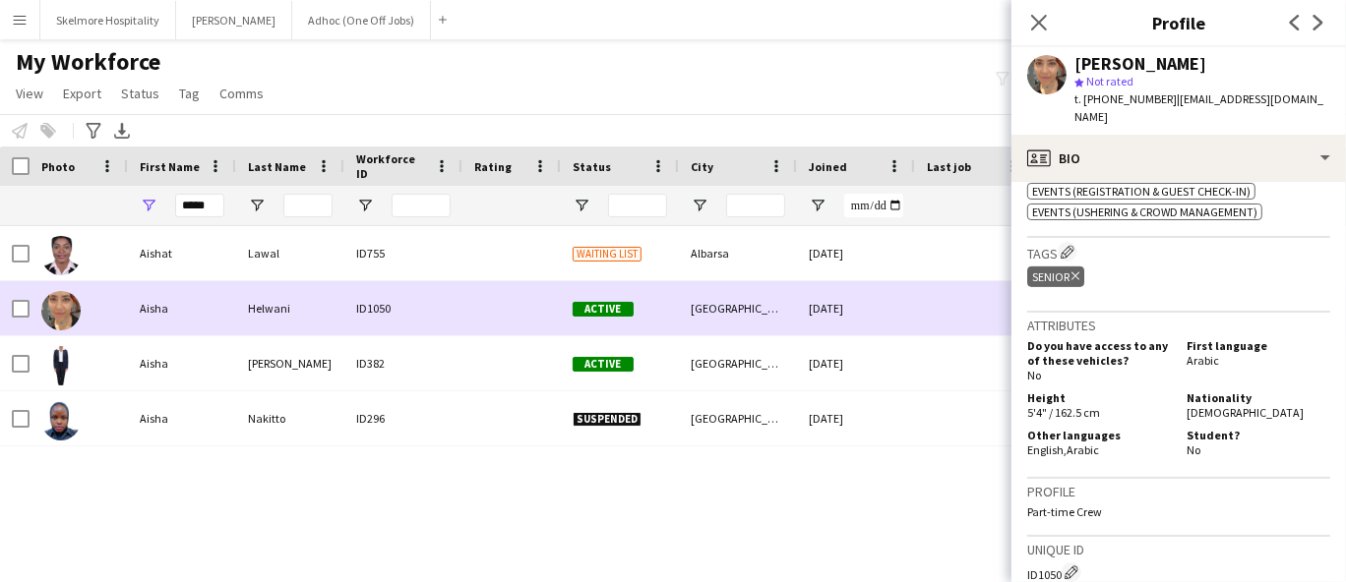
scroll to position [744, 0]
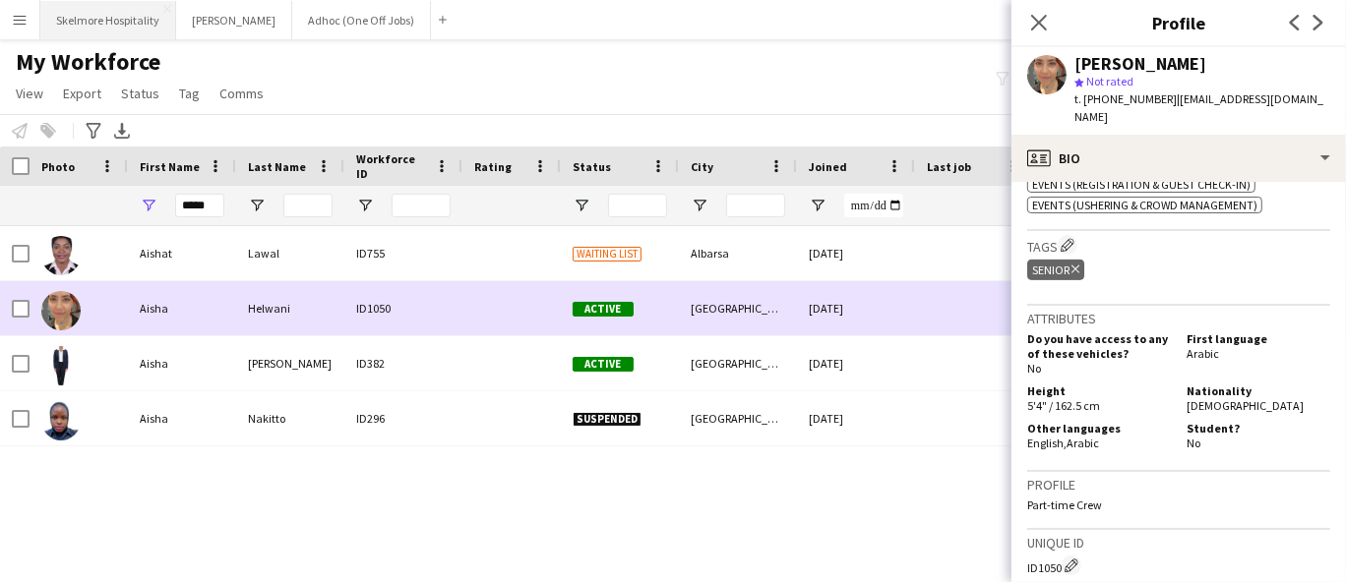
click at [108, 28] on button "Skelmore Hospitality Close" at bounding box center [108, 20] width 136 height 38
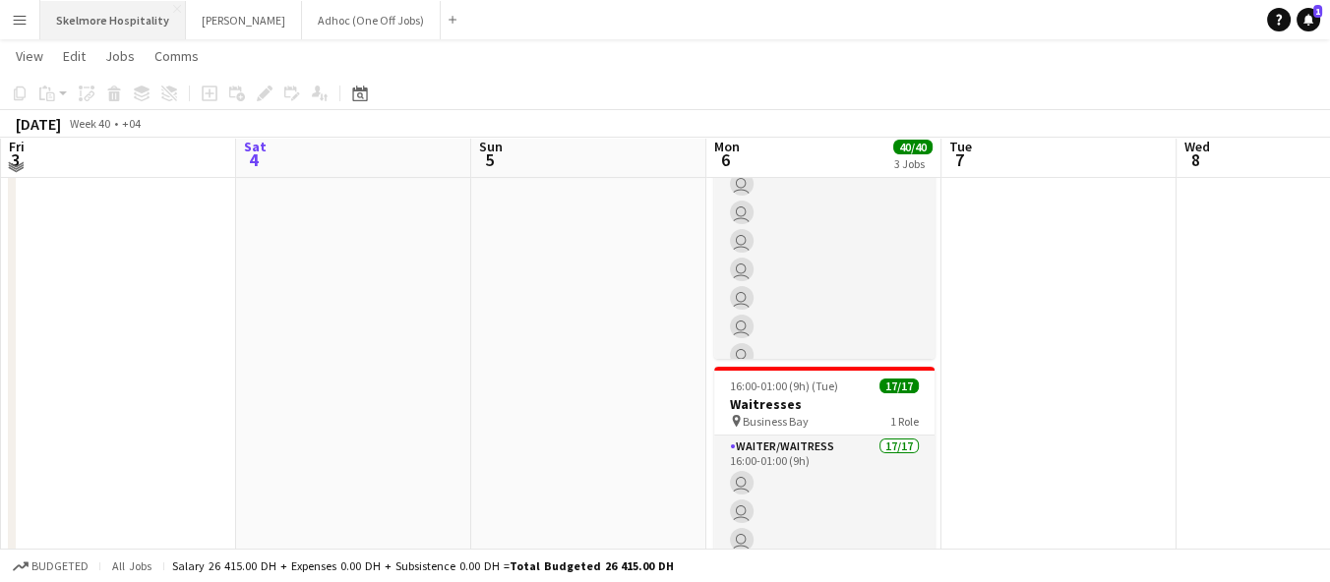
scroll to position [465, 0]
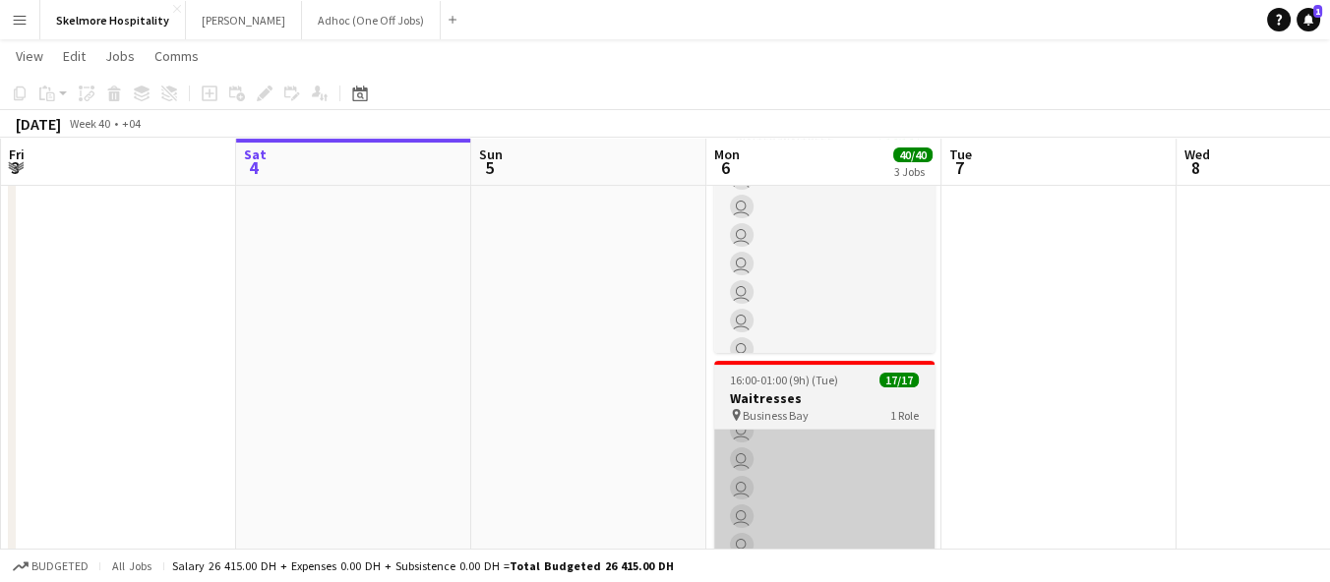
click at [829, 510] on app-card-role "Waiter/Waitress 17/17 16:00-01:00 (9h) user user user user user user user user …" at bounding box center [824, 531] width 220 height 523
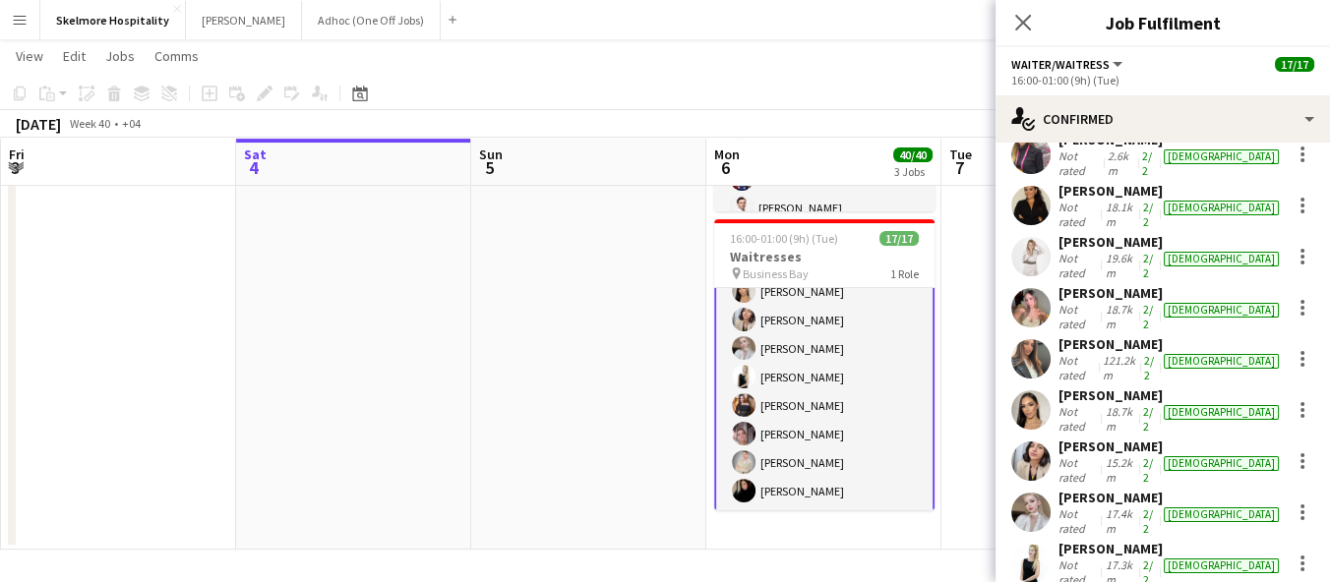
scroll to position [277, 0]
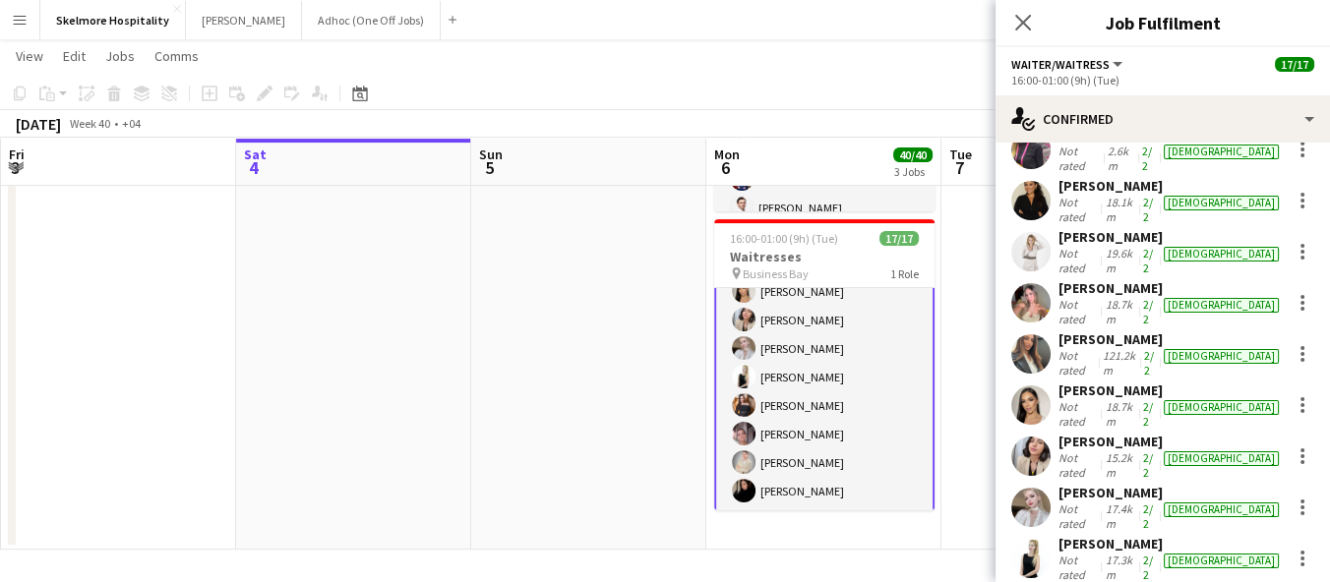
click at [642, 550] on app-board "Skelmore Hospitality View Day view expanded Day view collapsed Month view Date …" at bounding box center [665, 7] width 1330 height 1151
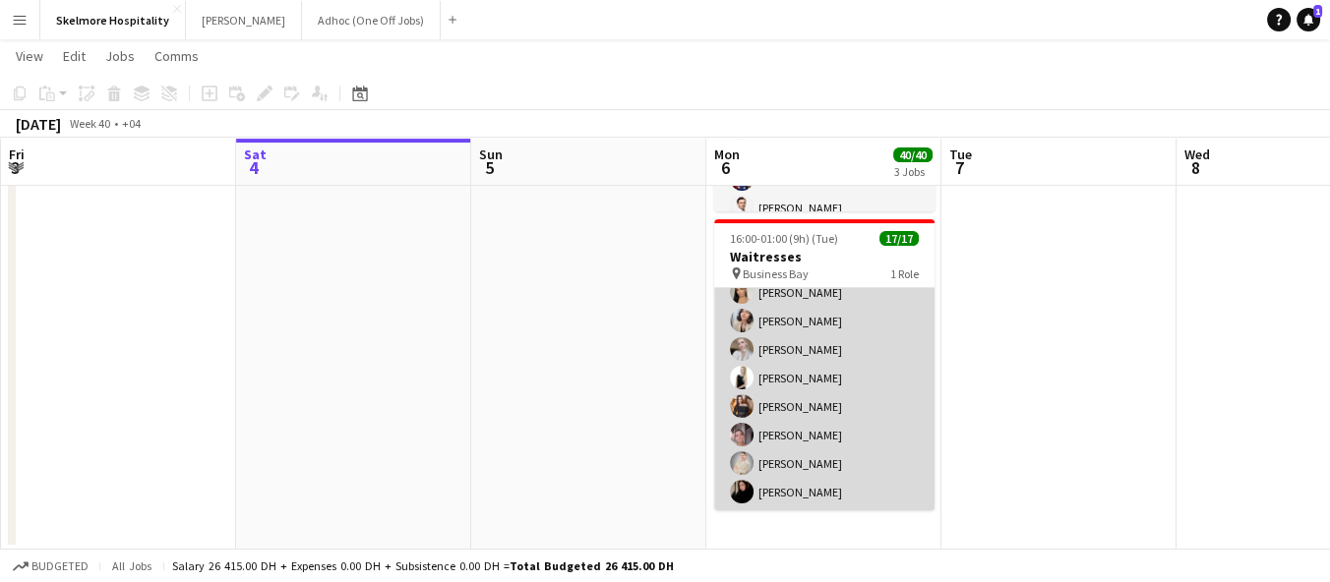
click at [881, 439] on app-card-role "Waiter/Waitress 17/17 16:00-01:00 (9h) [PERSON_NAME] Svitlychna [PERSON_NAME] […" at bounding box center [824, 249] width 220 height 523
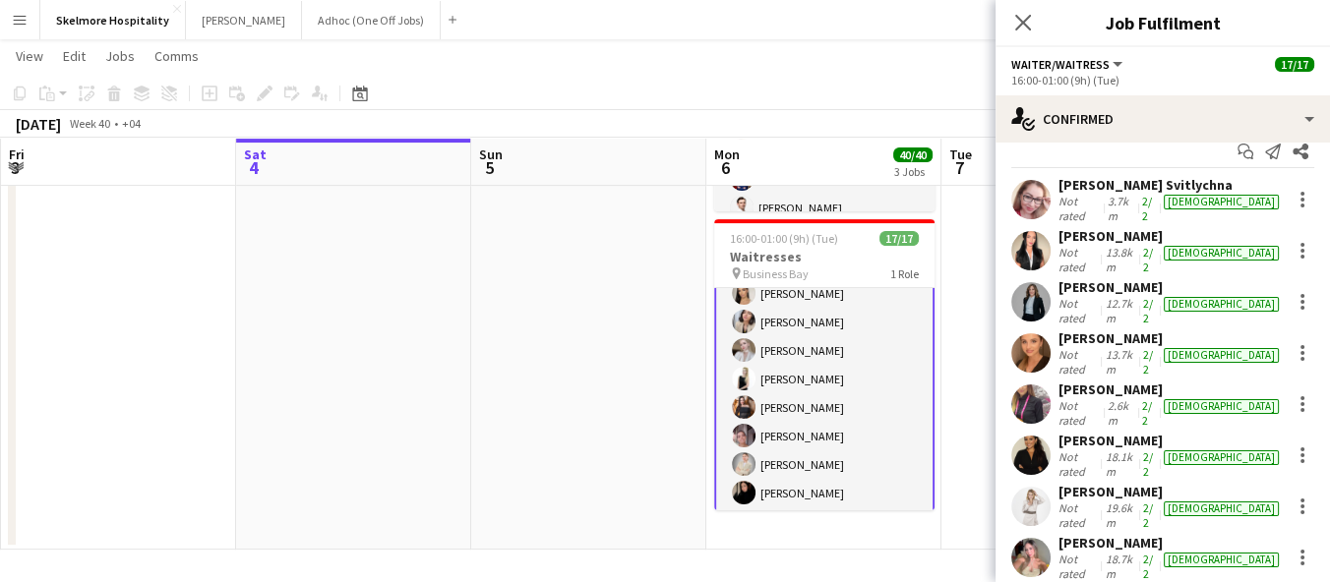
scroll to position [3, 0]
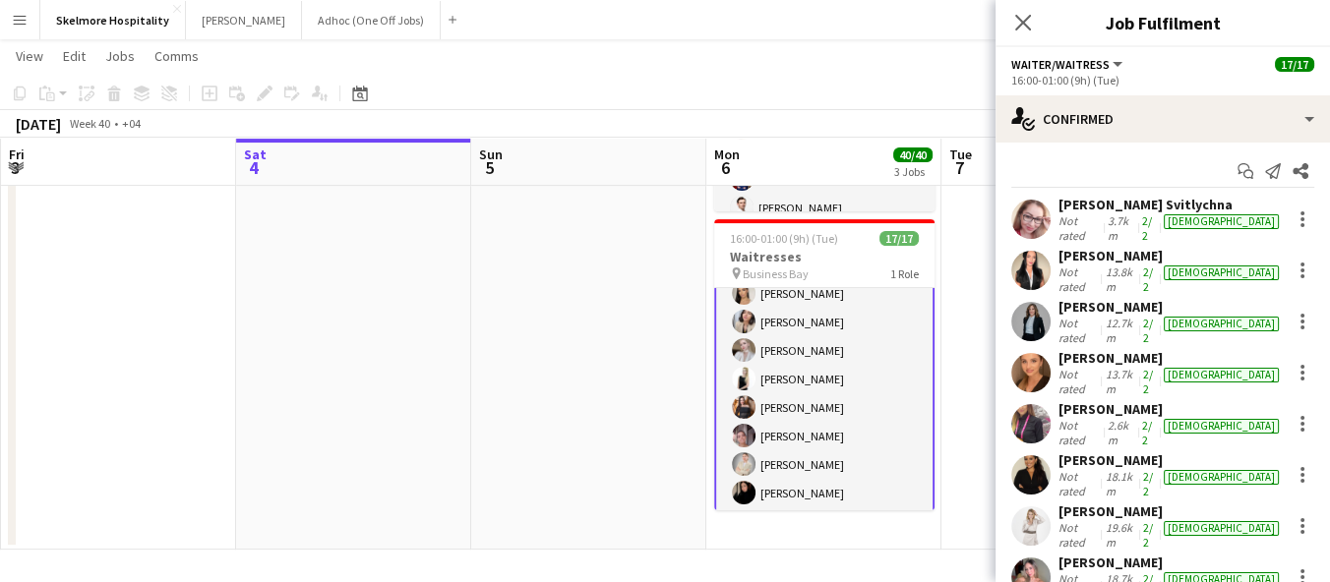
click at [1297, 311] on div at bounding box center [1301, 322] width 28 height 24
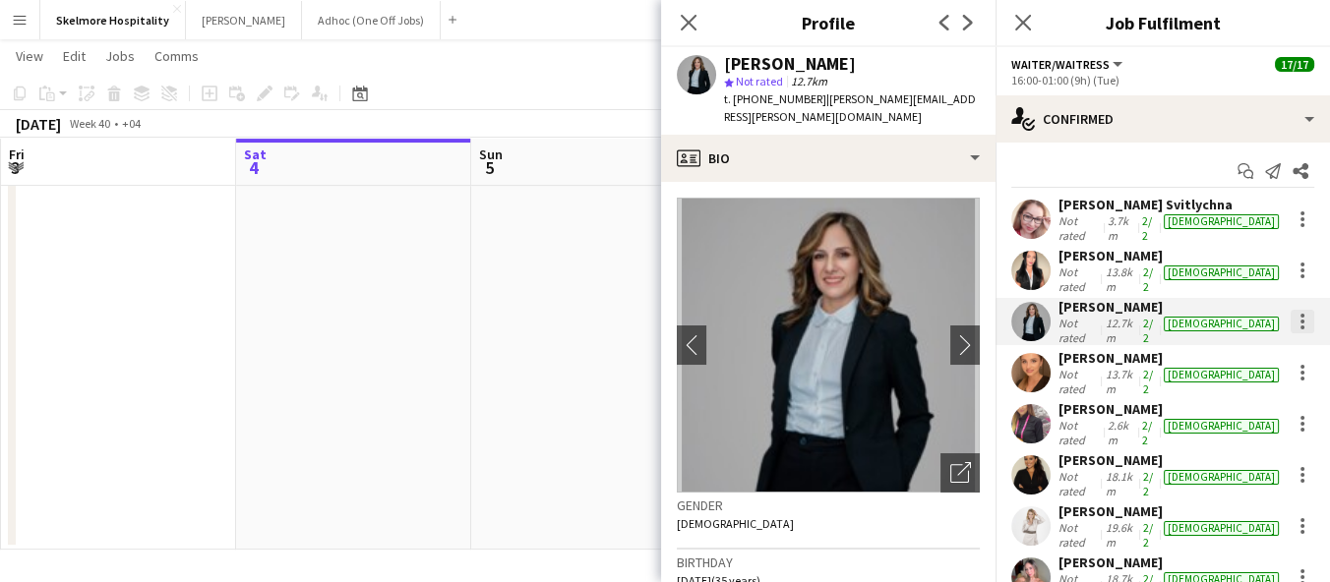
click at [1300, 320] on div at bounding box center [1302, 322] width 4 height 4
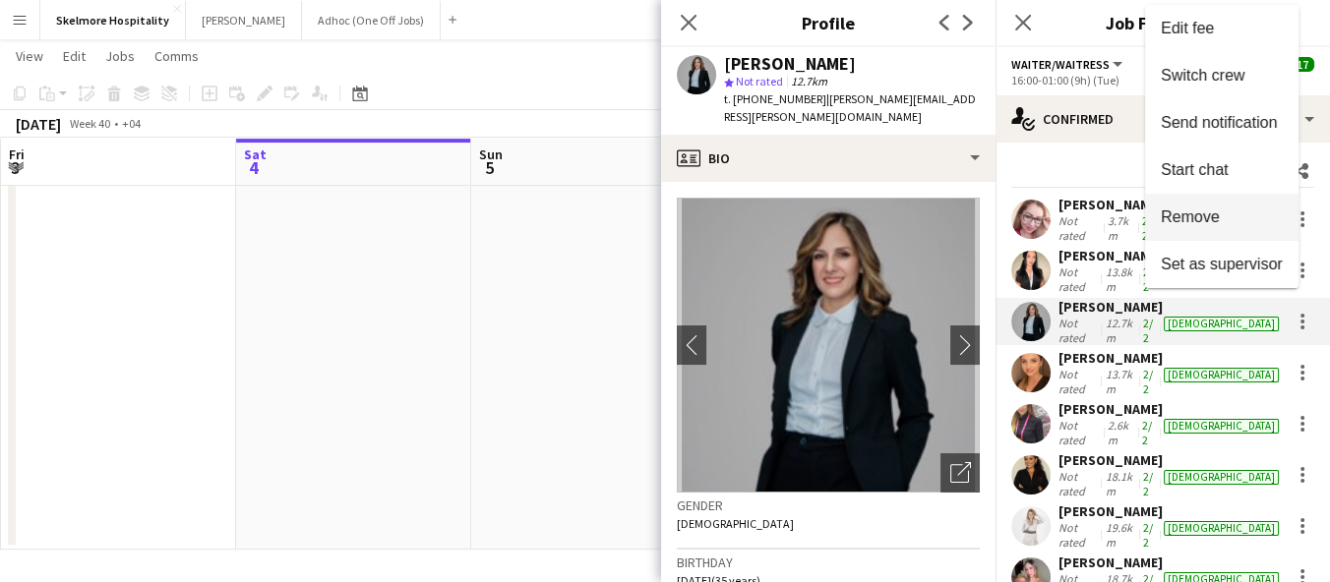
click at [1222, 216] on span "Remove" at bounding box center [1222, 218] width 122 height 18
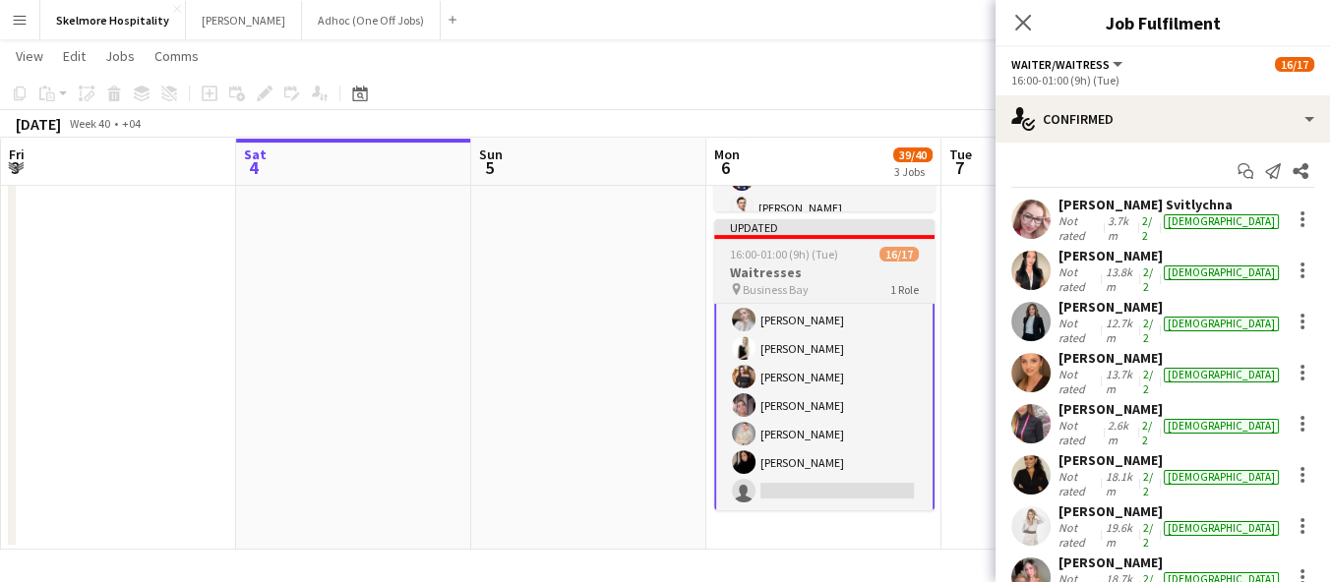
click at [825, 490] on app-card-role "Waiter/Waitress 18A 16/17 16:00-01:00 (9h) [PERSON_NAME] Svitlychna [PERSON_NAM…" at bounding box center [824, 248] width 220 height 527
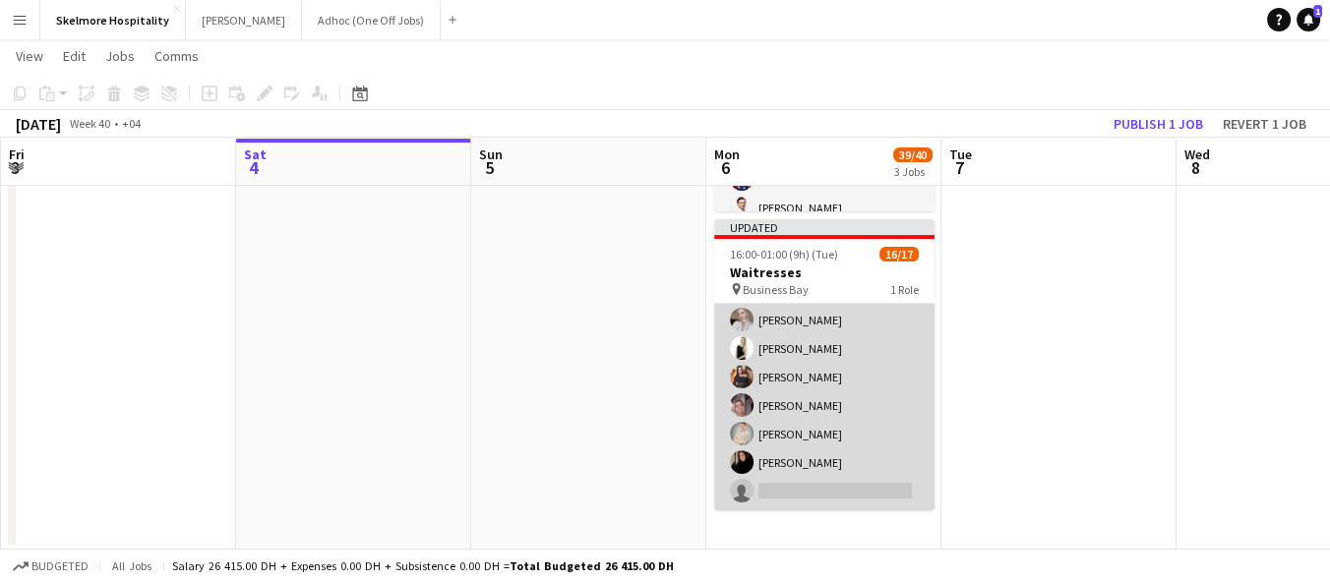
scroll to position [316, 0]
click at [830, 479] on app-card-role "Waiter/Waitress 18A 16/17 16:00-01:00 (9h) [PERSON_NAME] Svitlychna [PERSON_NAM…" at bounding box center [824, 249] width 220 height 523
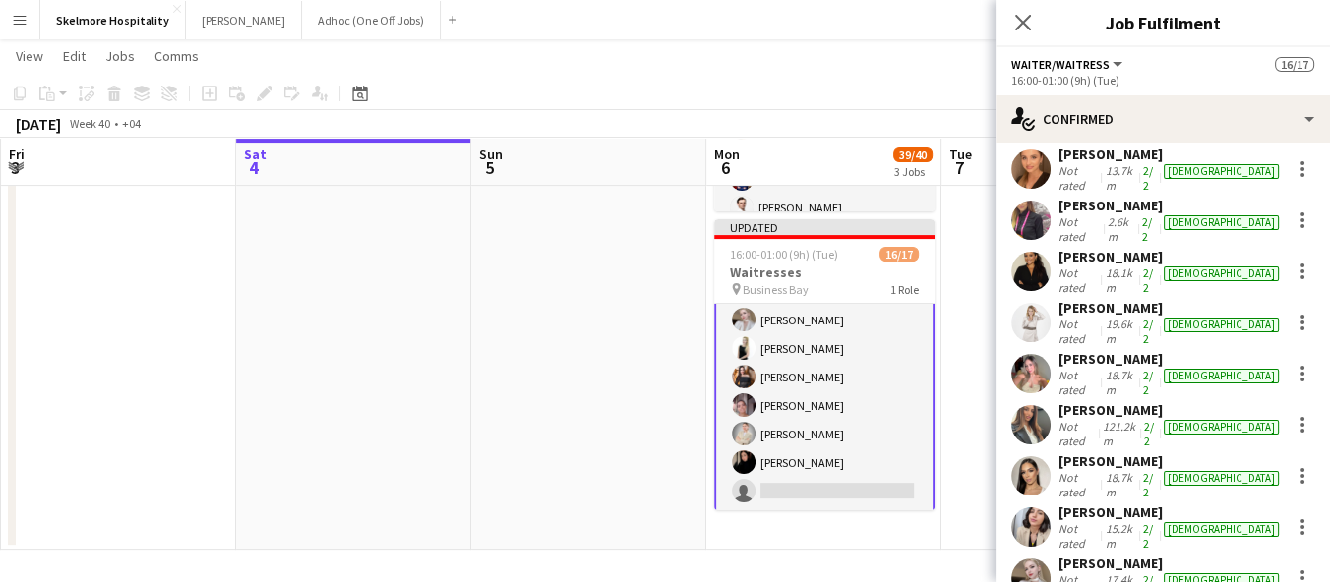
scroll to position [403, 0]
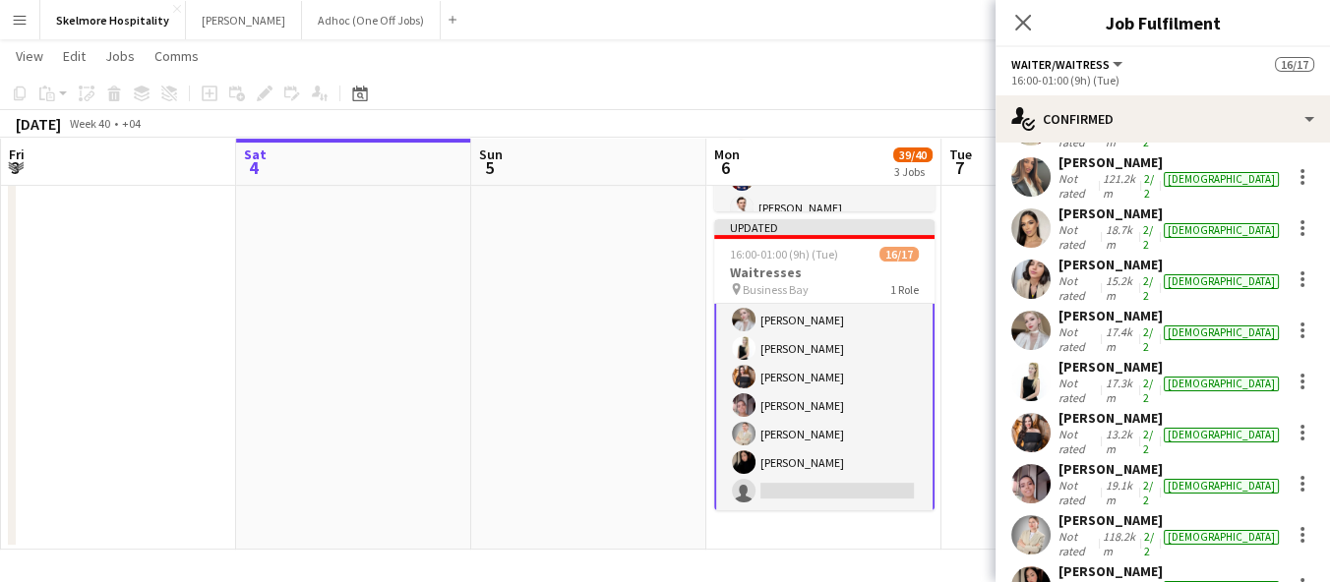
type input "*"
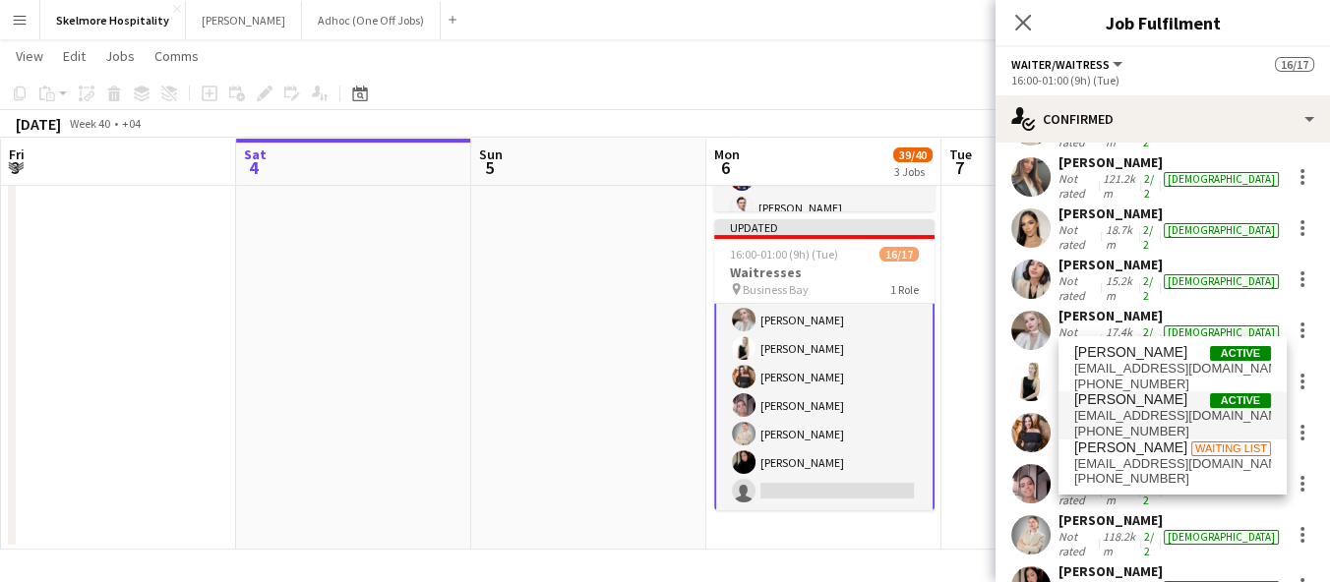
type input "*****"
click at [1169, 412] on span "[EMAIL_ADDRESS][DOMAIN_NAME]" at bounding box center [1172, 416] width 197 height 16
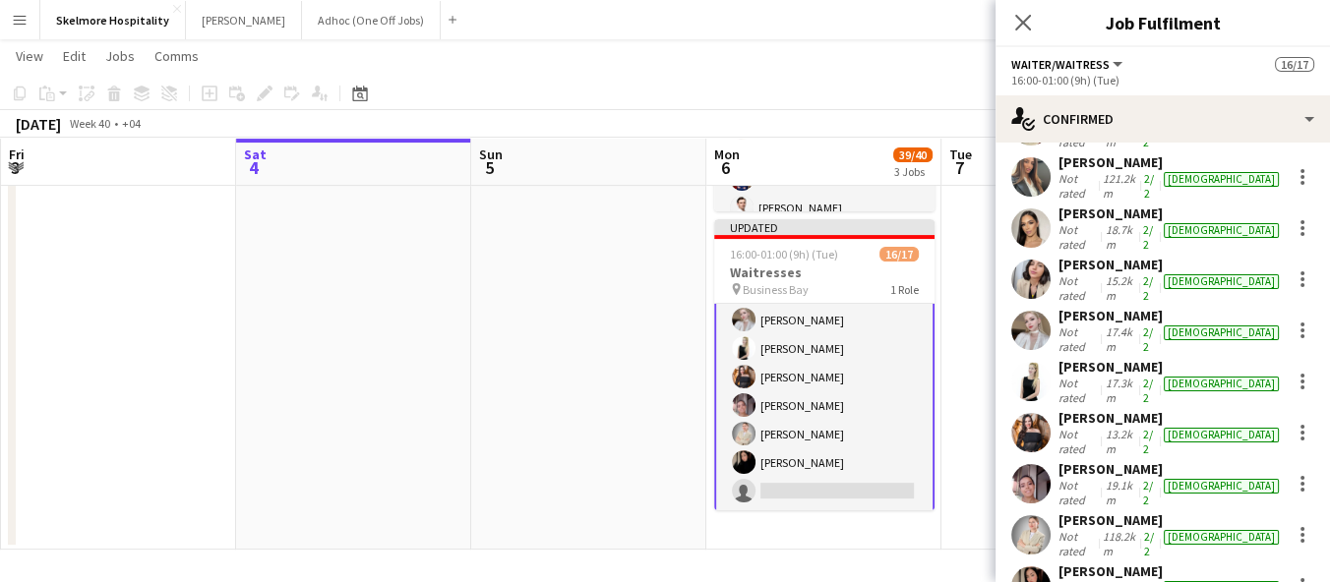
scroll to position [667, 0]
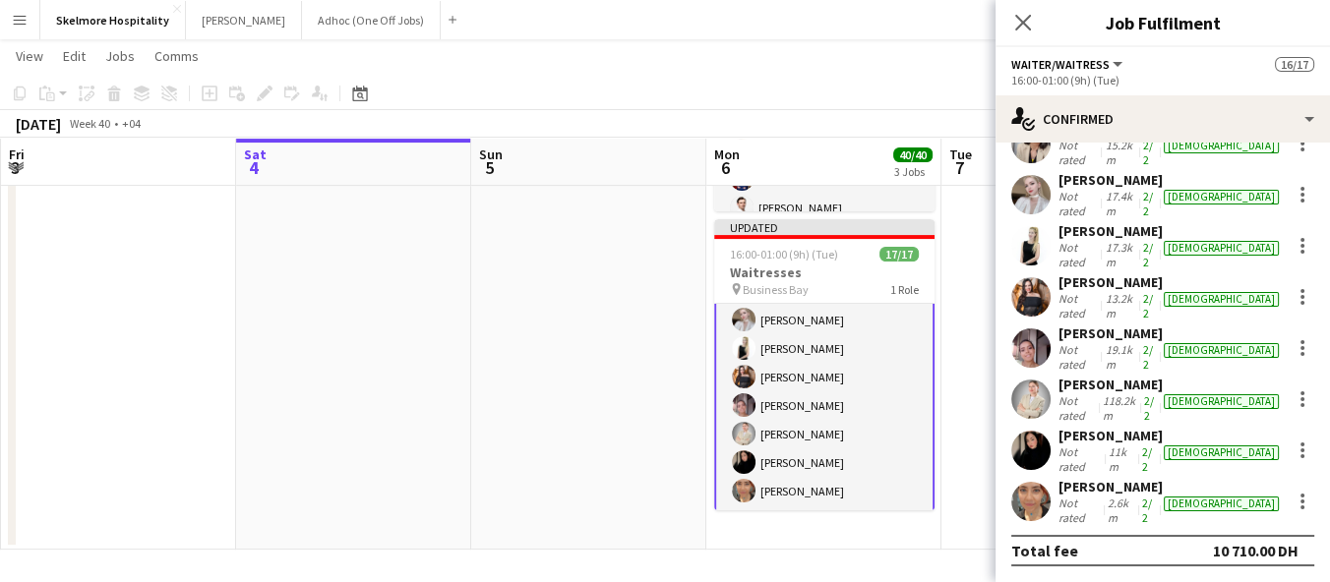
scroll to position [403, 0]
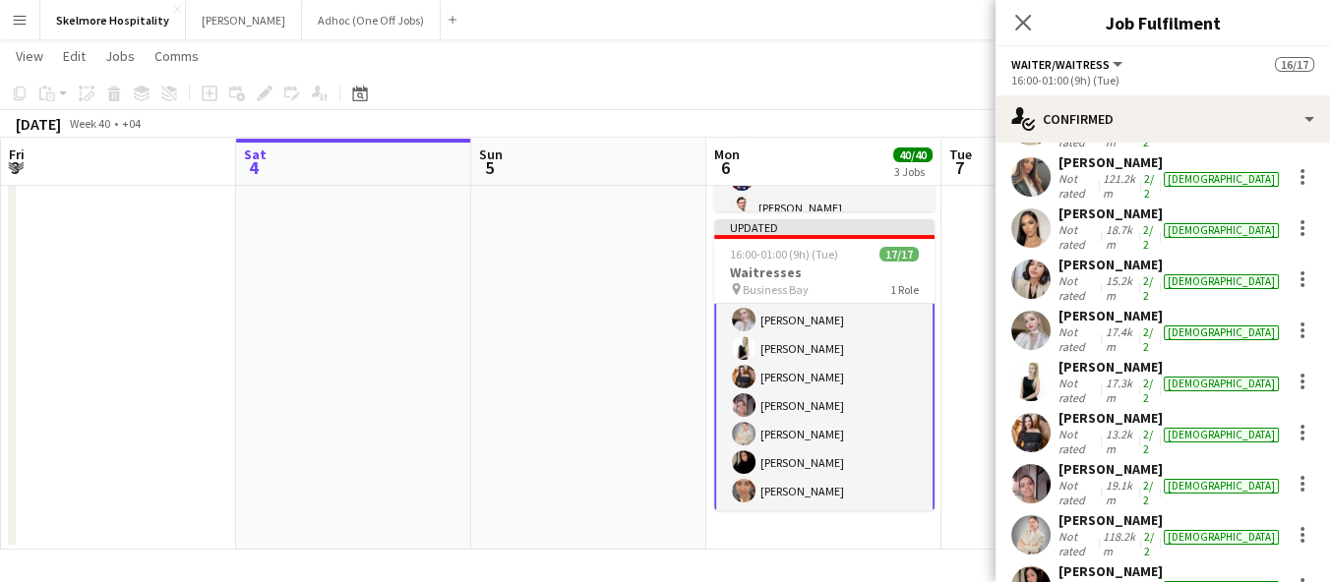
click at [621, 419] on app-date-cell at bounding box center [588, 81] width 235 height 936
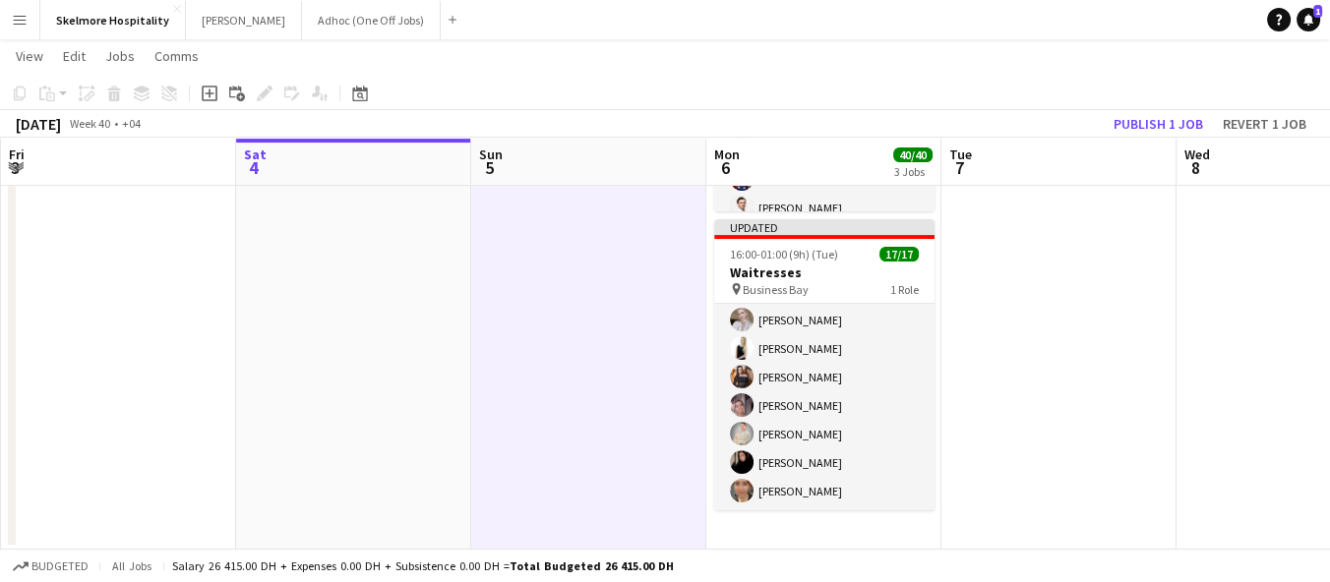
scroll to position [316, 0]
click at [1169, 129] on button "Publish 1 job" at bounding box center [1158, 124] width 105 height 26
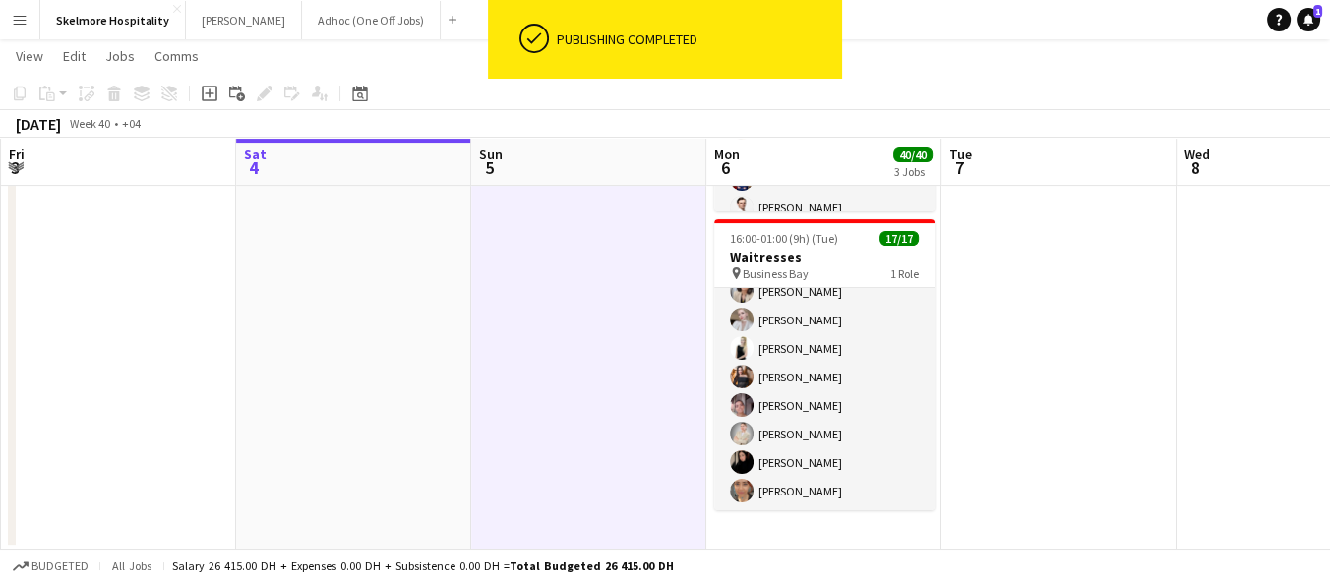
scroll to position [300, 0]
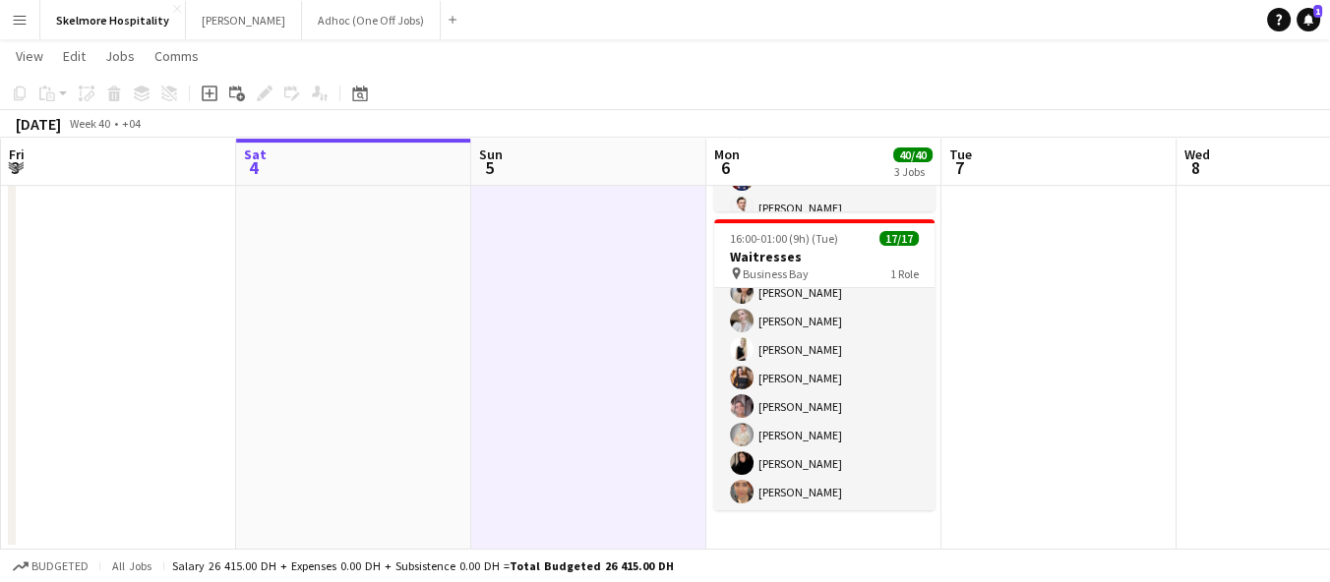
click at [1093, 194] on app-date-cell at bounding box center [1058, 81] width 235 height 936
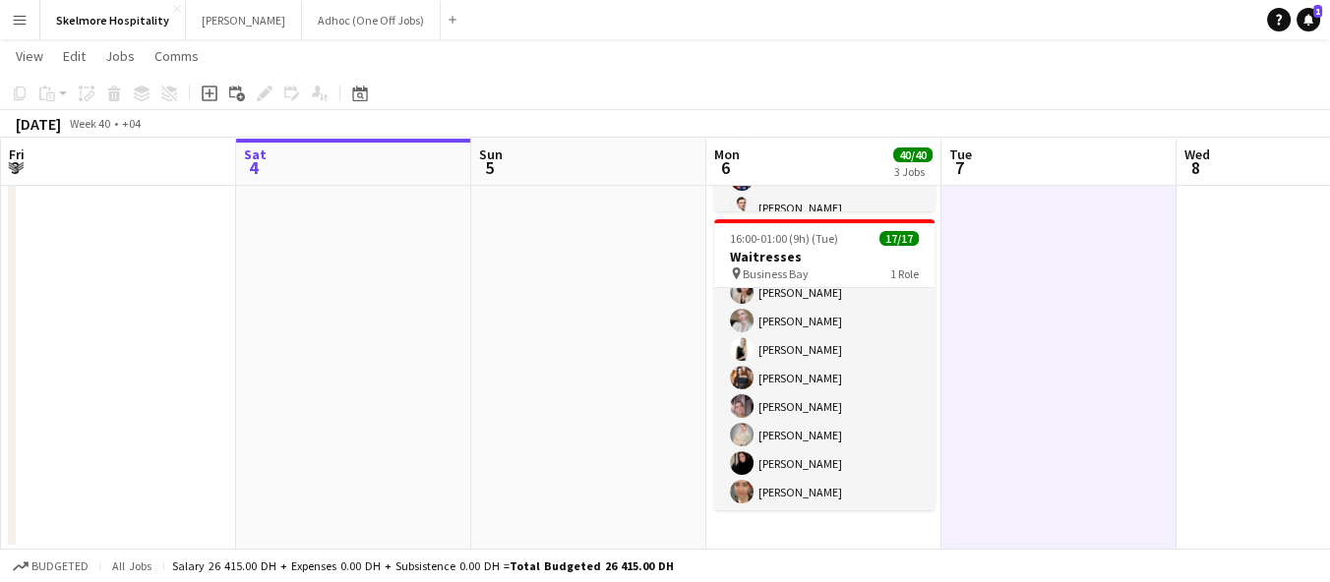
click at [1136, 288] on app-date-cell at bounding box center [1058, 81] width 235 height 936
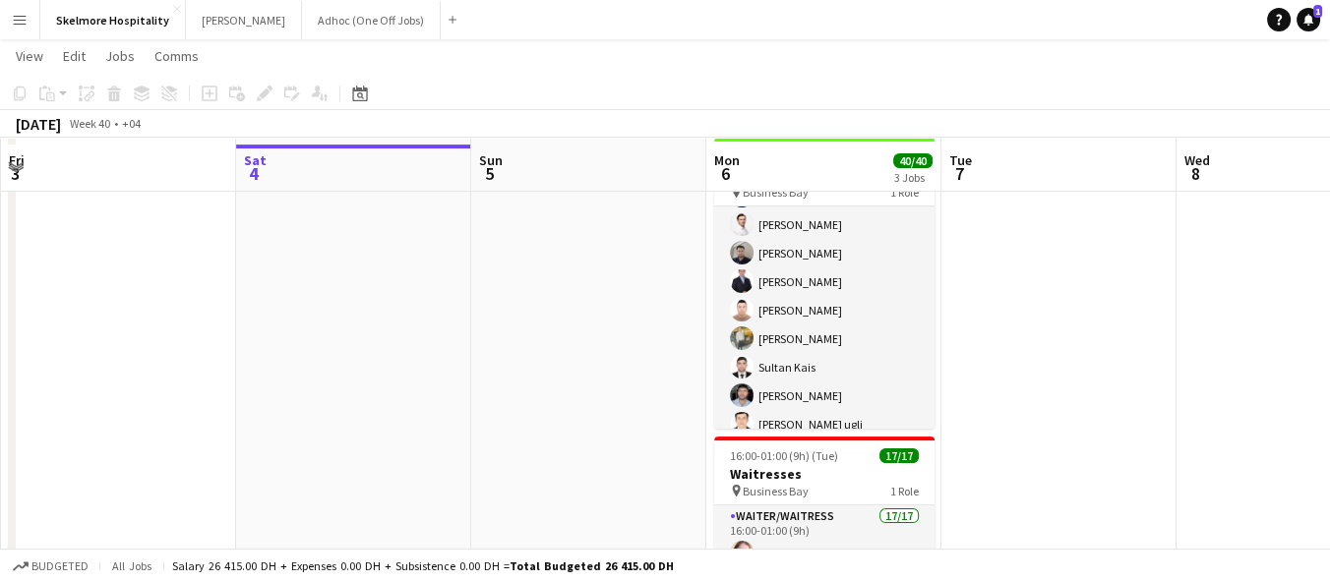
scroll to position [398, 0]
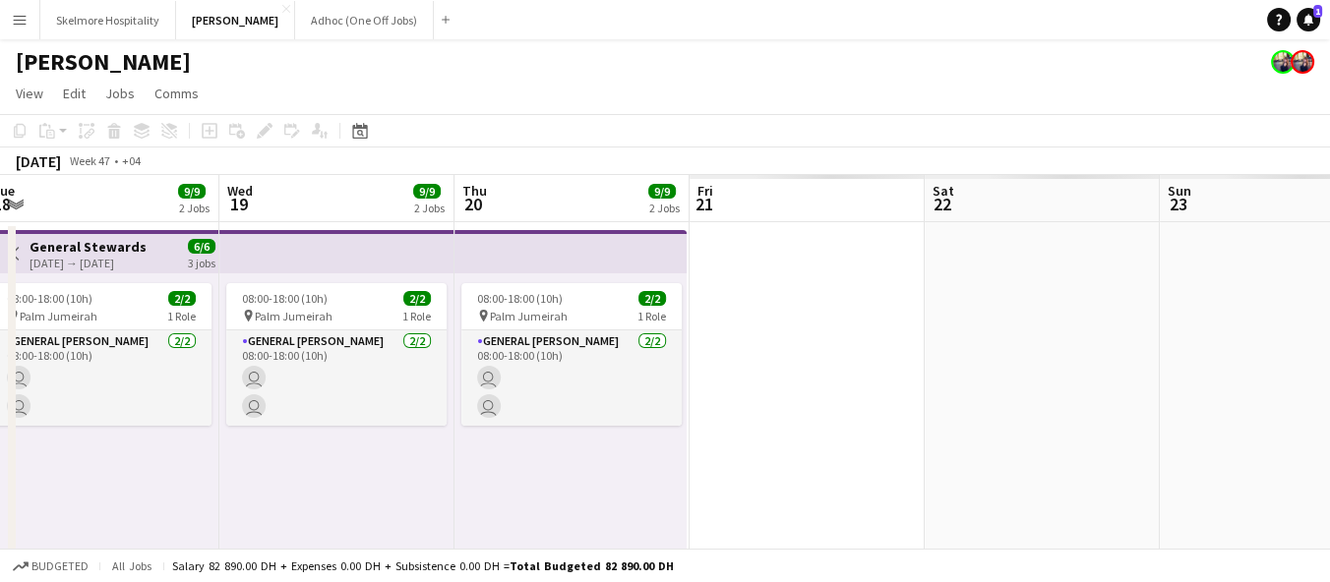
scroll to position [0, 742]
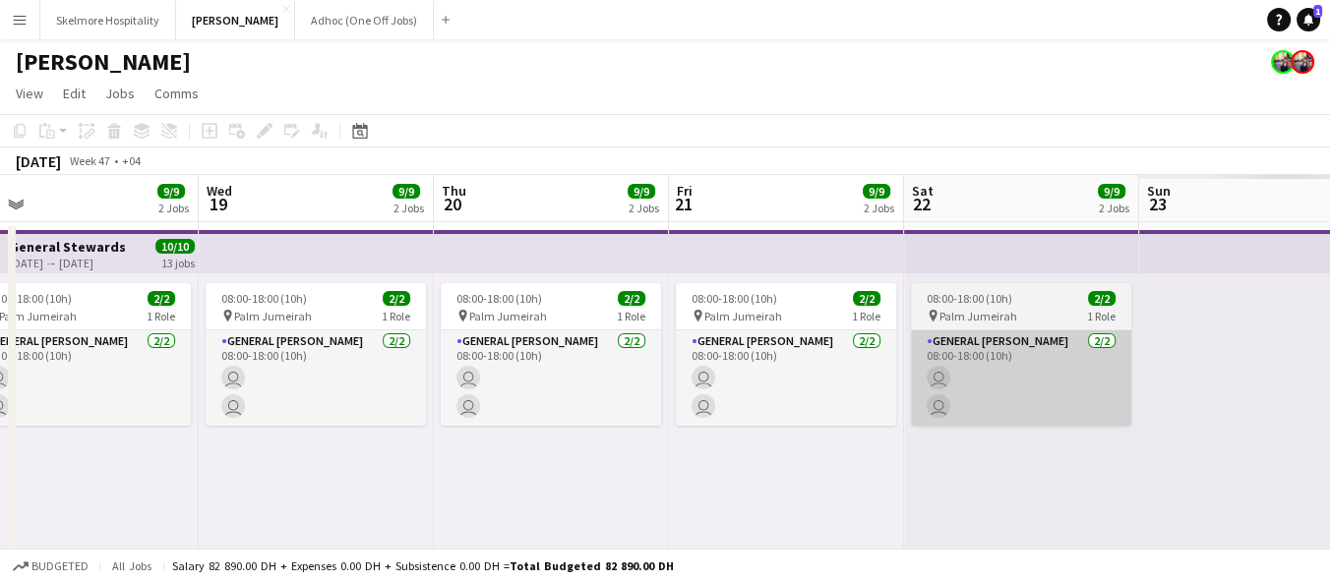
click at [943, 343] on app-card-role "General Steward 2/2 08:00-18:00 (10h) user user" at bounding box center [1021, 378] width 220 height 95
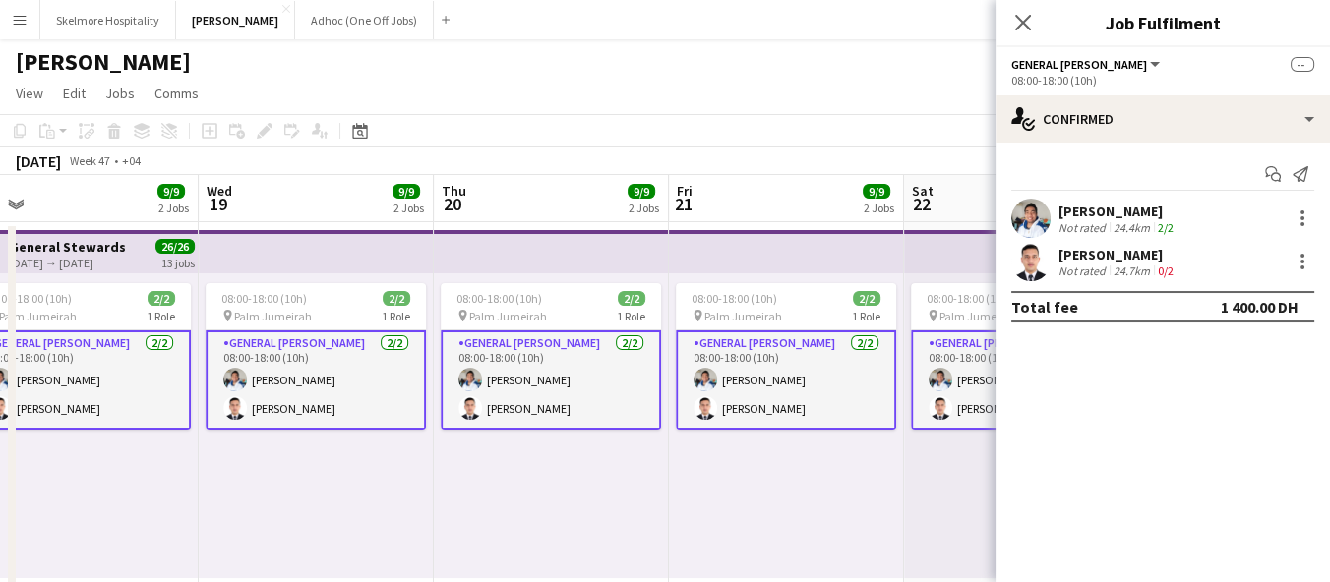
click at [764, 485] on div "08:00-18:00 (10h) 2/2 pin Palm Jumeirah 1 Role General Steward 2/2 08:00-18:00 …" at bounding box center [786, 425] width 235 height 305
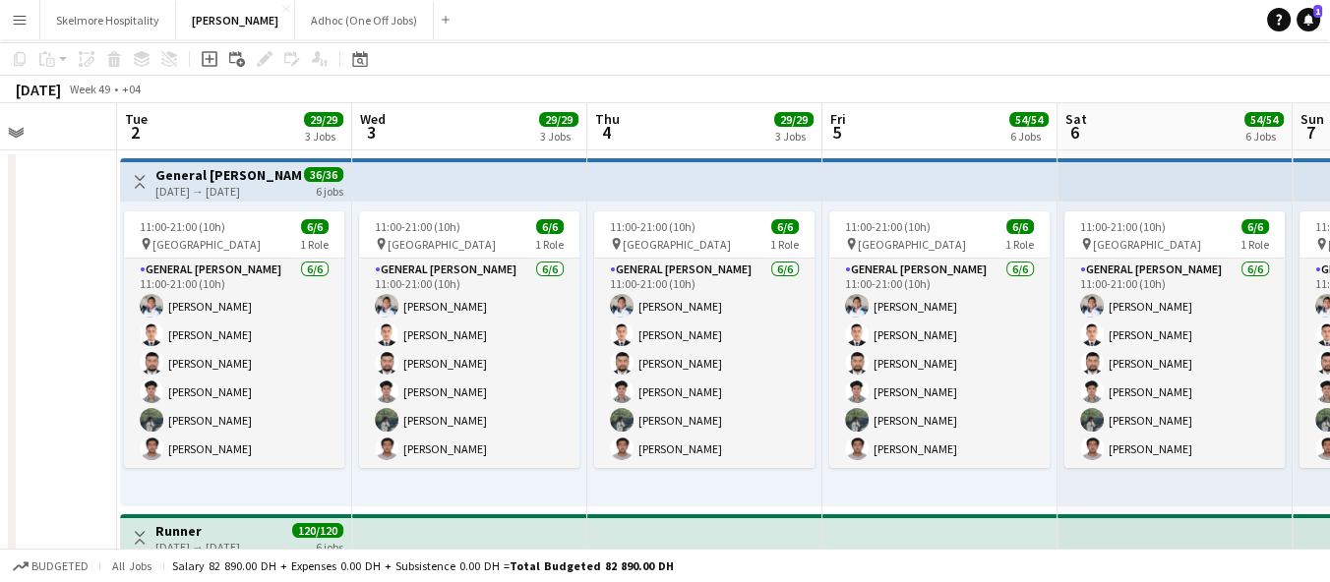
scroll to position [0, 0]
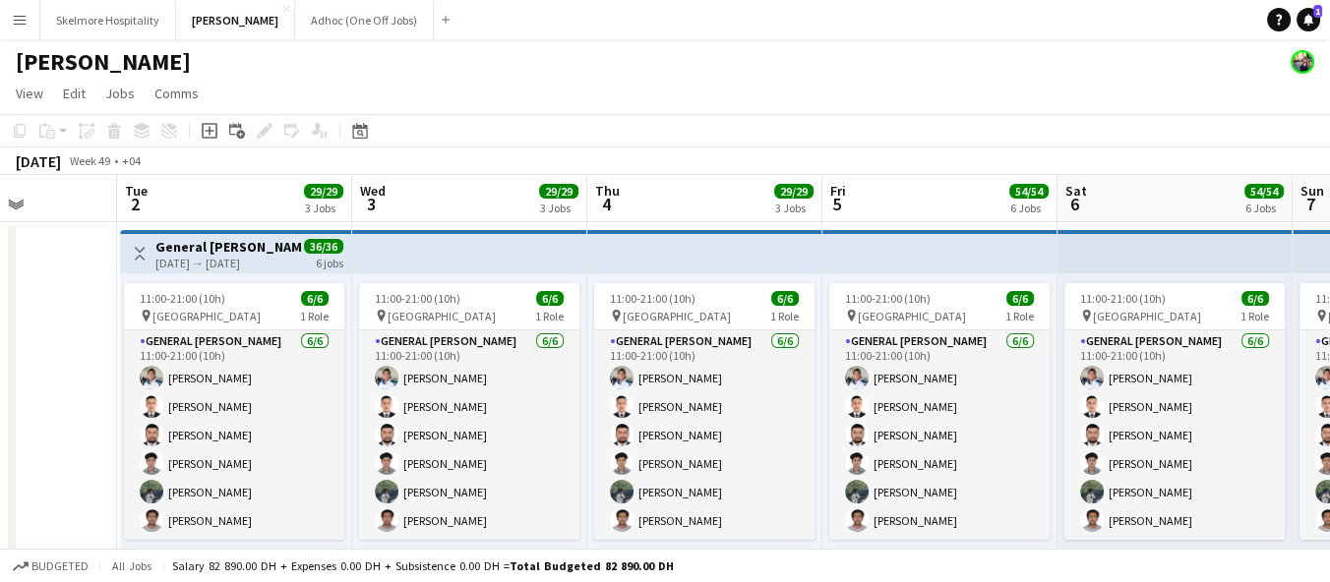
click at [1100, 129] on app-toolbar "Copy Paste Paste Ctrl+V Paste with crew Ctrl+Shift+V Paste linked Job Delete Gr…" at bounding box center [665, 130] width 1330 height 33
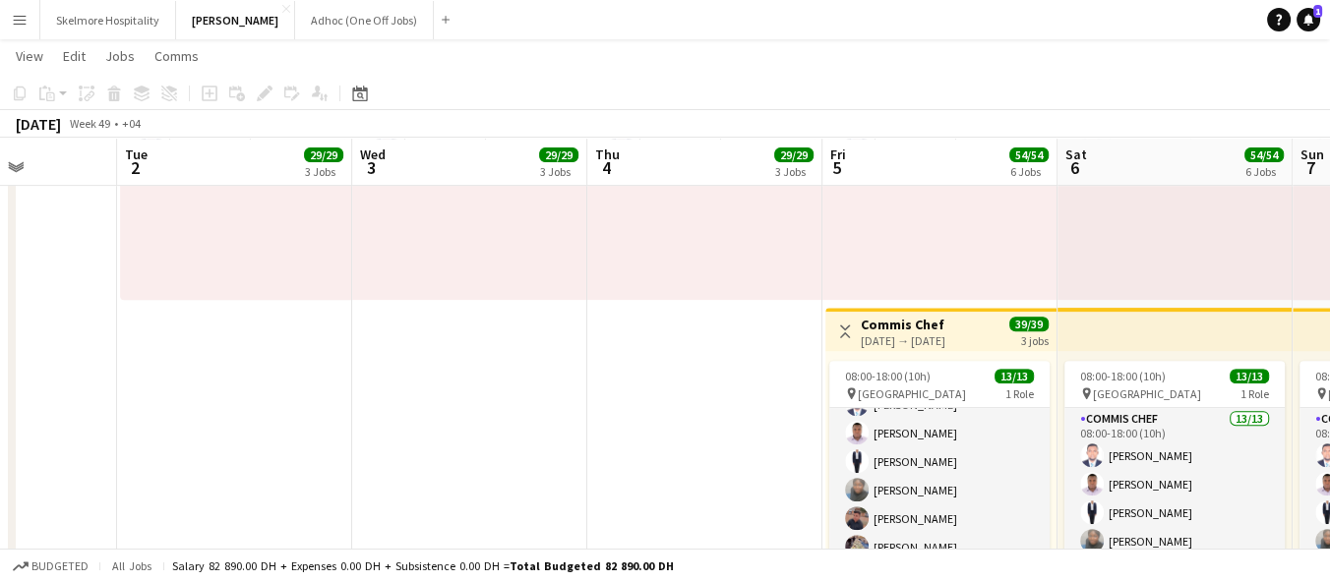
scroll to position [164, 0]
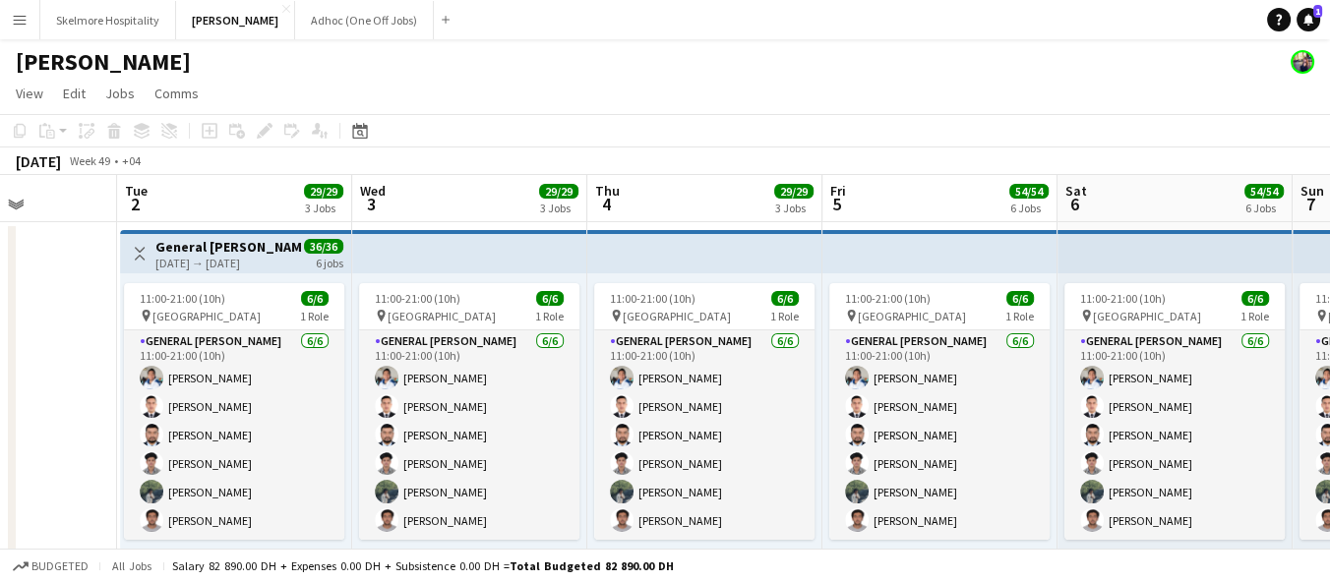
click at [1092, 96] on app-page-menu "View Day view expanded Day view collapsed Month view Date picker Jump to today …" at bounding box center [665, 95] width 1330 height 37
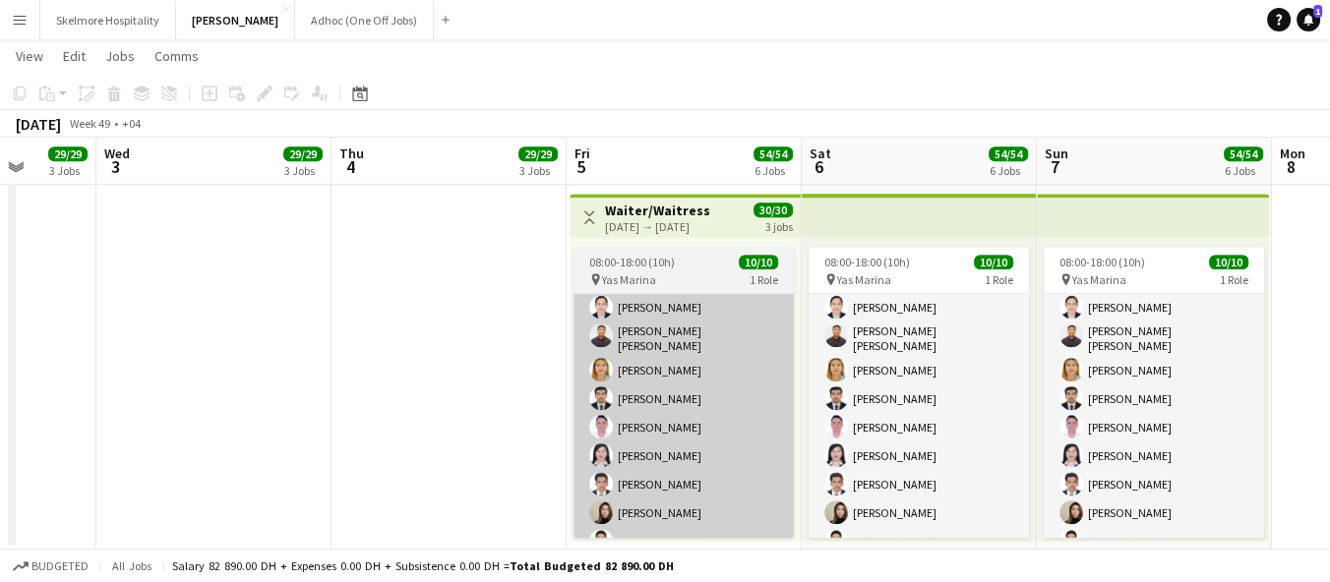
click at [702, 462] on app-card-role "Waiter/Waitress 10/10 08:00-18:00 (10h) Claribelle Ramos Jinkee Estandian Hezir…" at bounding box center [683, 396] width 220 height 330
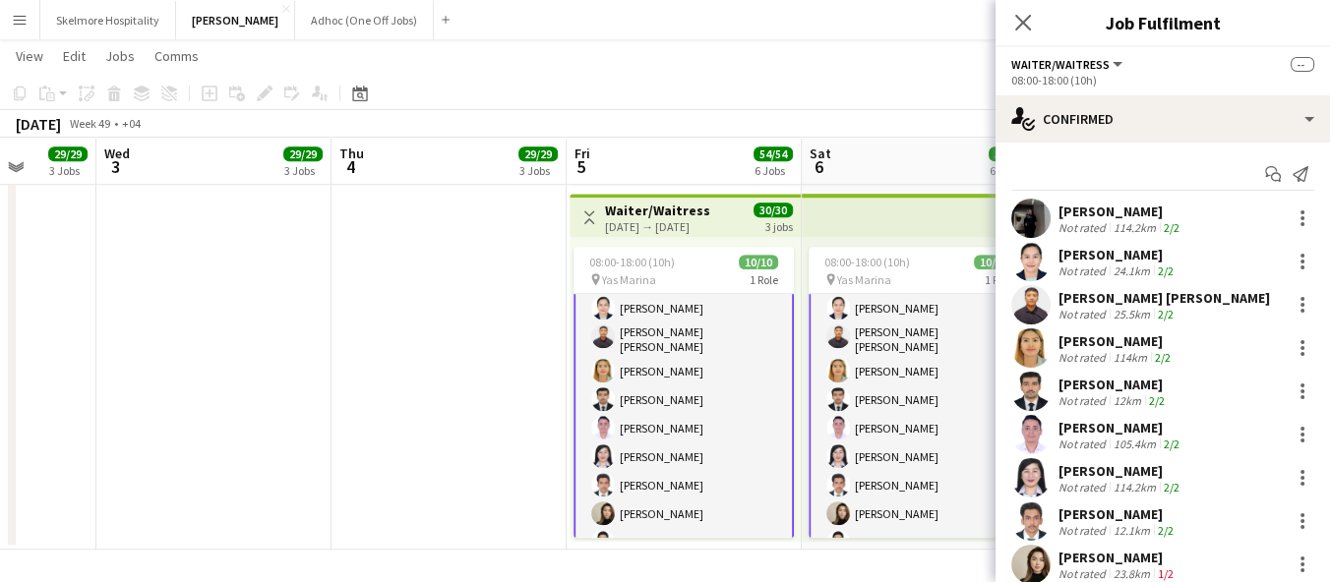
click at [704, 468] on app-card-role "Waiter/Waitress 10/10 08:00-18:00 (10h) Claribelle Ramos Jinkee Estandian Hezir…" at bounding box center [683, 396] width 220 height 333
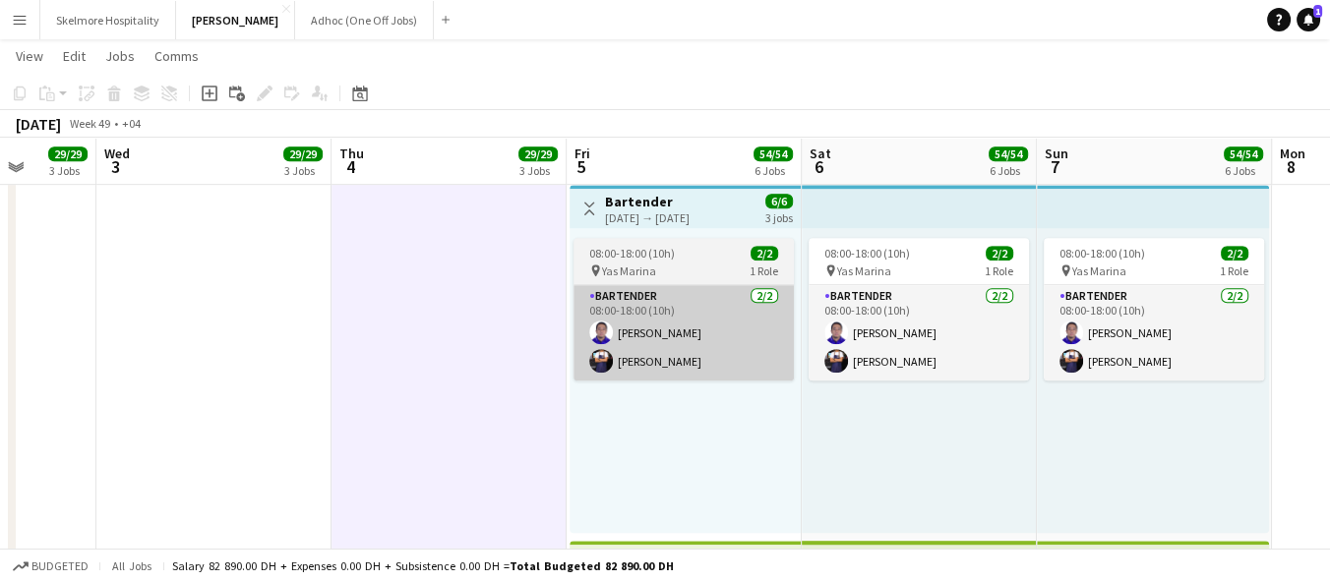
click at [641, 372] on app-card-role "Bartender 2/2 08:00-18:00 (10h) Lenard Randy Fundador Zain Zeek" at bounding box center [683, 332] width 220 height 95
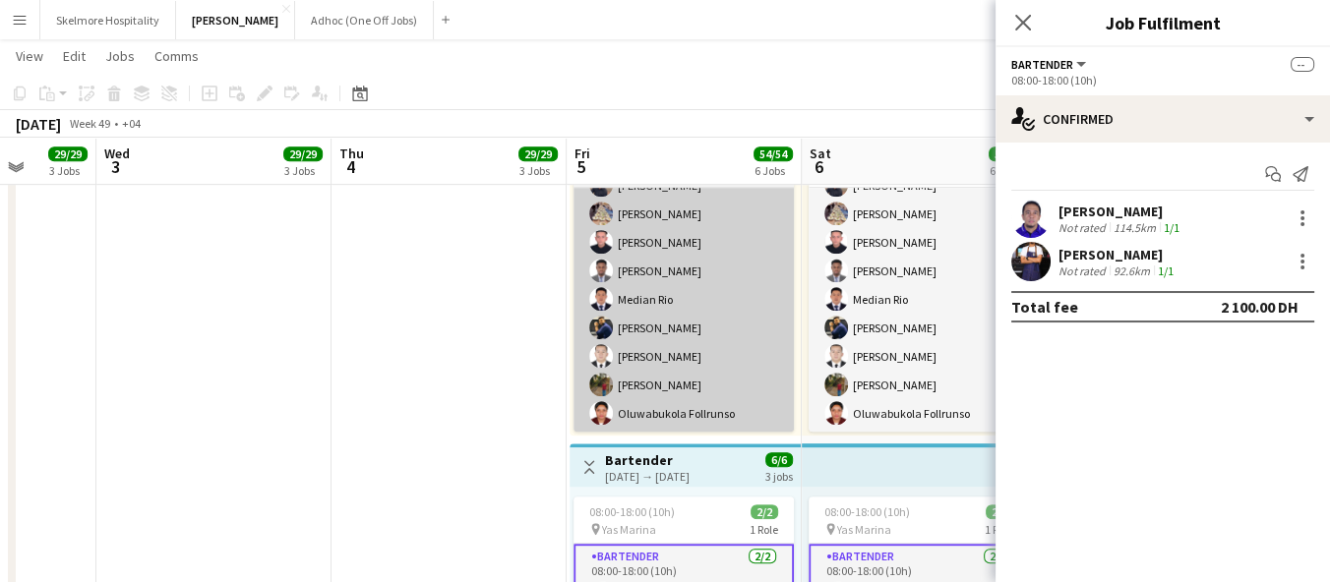
click at [636, 393] on app-card-role "Commis Chef 13/13 08:00-18:00 (10h) Afeez Babatunde Ifeanyi Daniel Echebe Aisha…" at bounding box center [683, 228] width 220 height 409
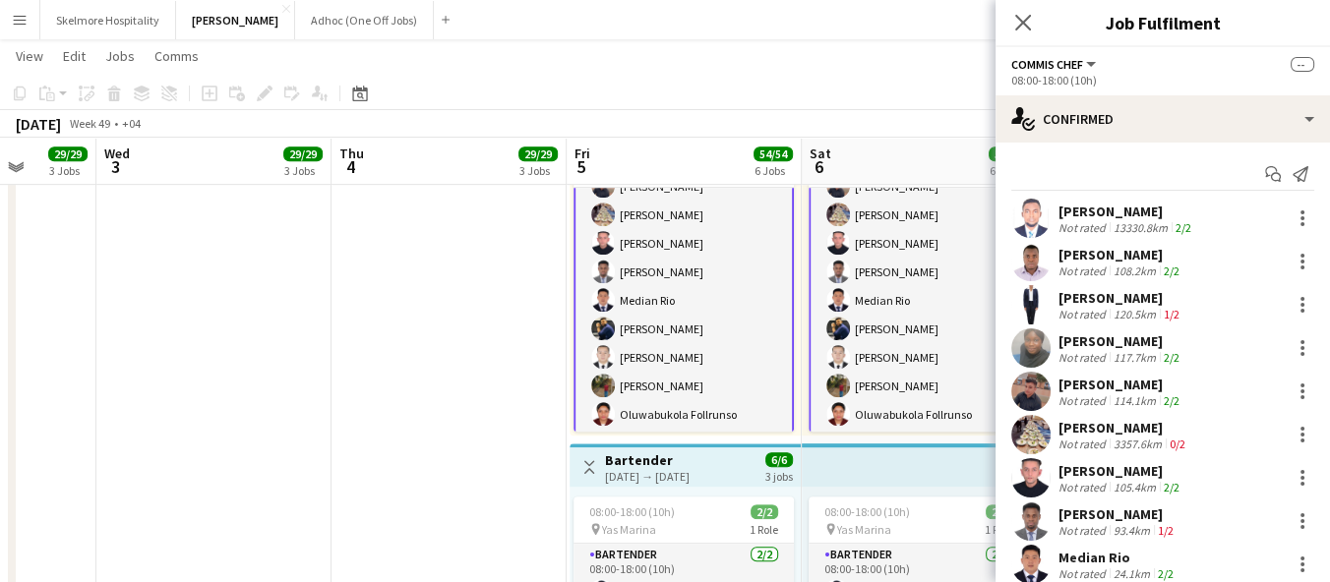
click at [375, 566] on app-date-cell "11:00-21:00 (10h) 6/6 pin Yas Marina Circuit 1 Role General Steward 6/6 11:00-2…" at bounding box center [448, 83] width 235 height 2144
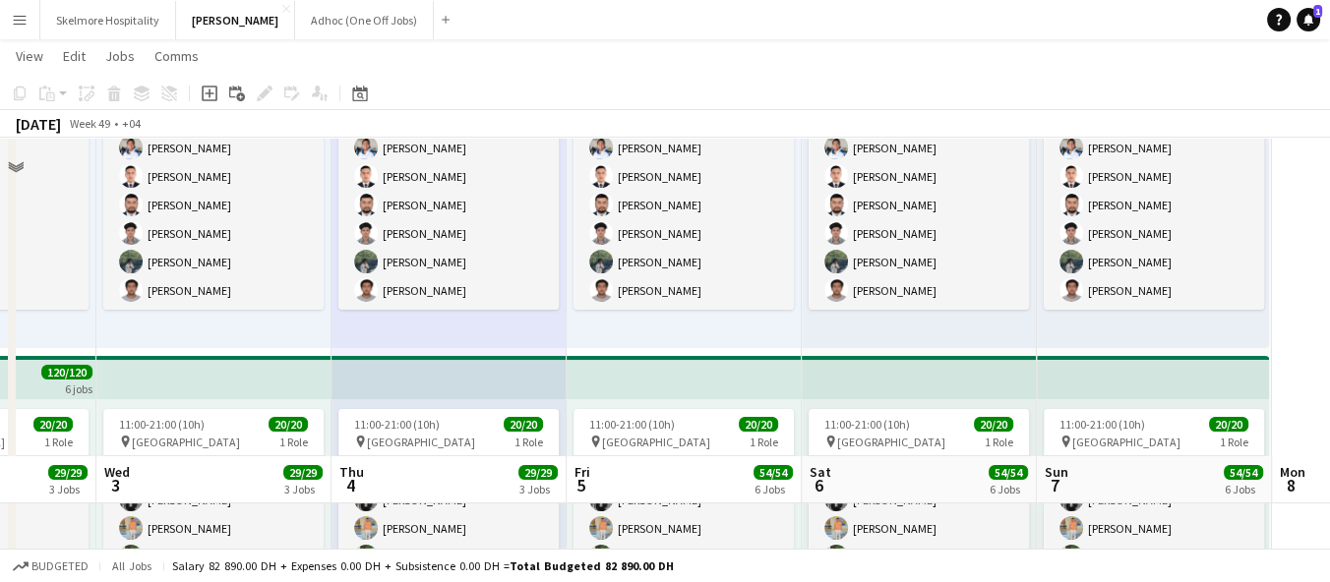
scroll to position [109, 0]
